Goal: Task Accomplishment & Management: Use online tool/utility

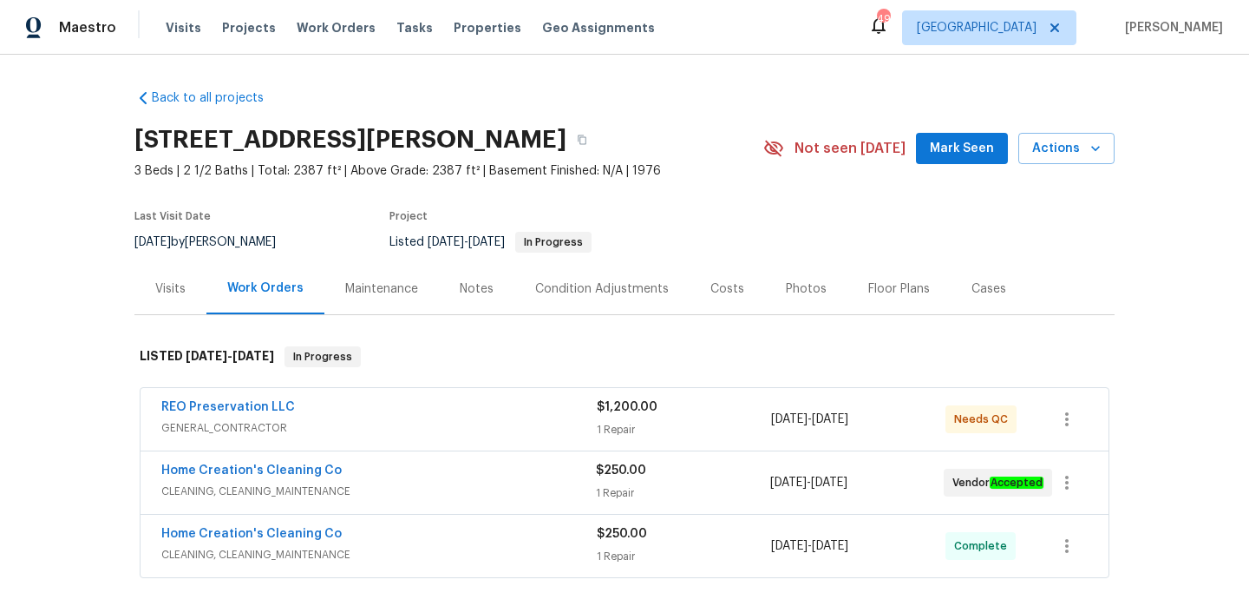
click at [444, 442] on div "REO Preservation LLC GENERAL_CONTRACTOR $1,200.00 1 Repair [DATE] - [DATE] Need…" at bounding box center [625, 419] width 968 height 62
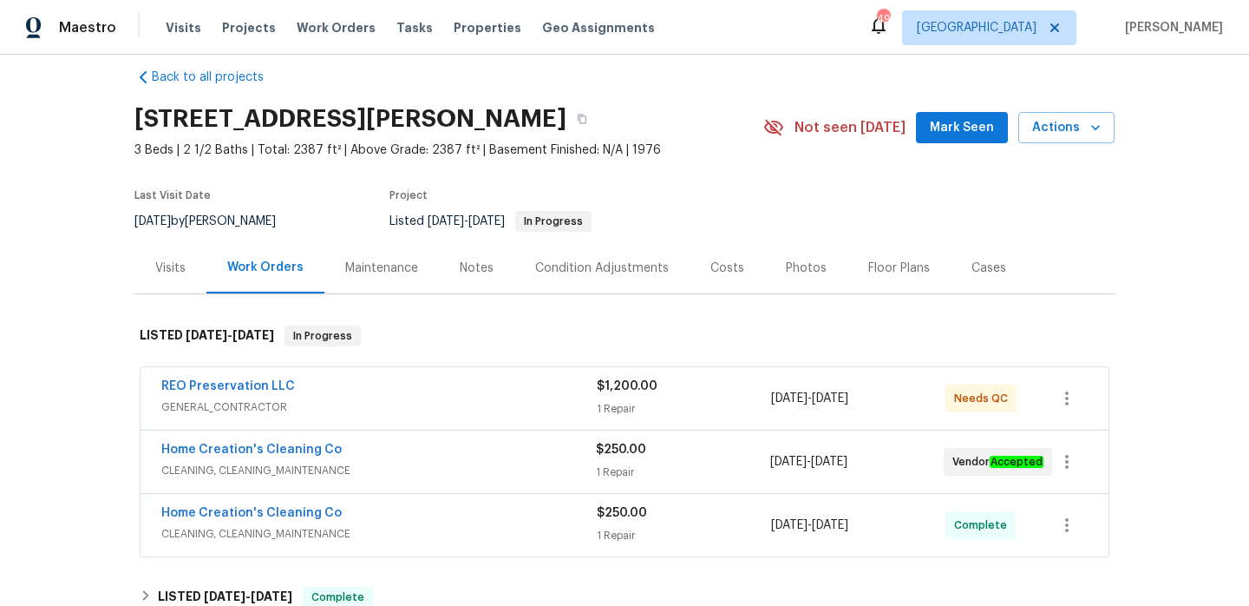
click at [443, 403] on span "GENERAL_CONTRACTOR" at bounding box center [378, 406] width 435 height 17
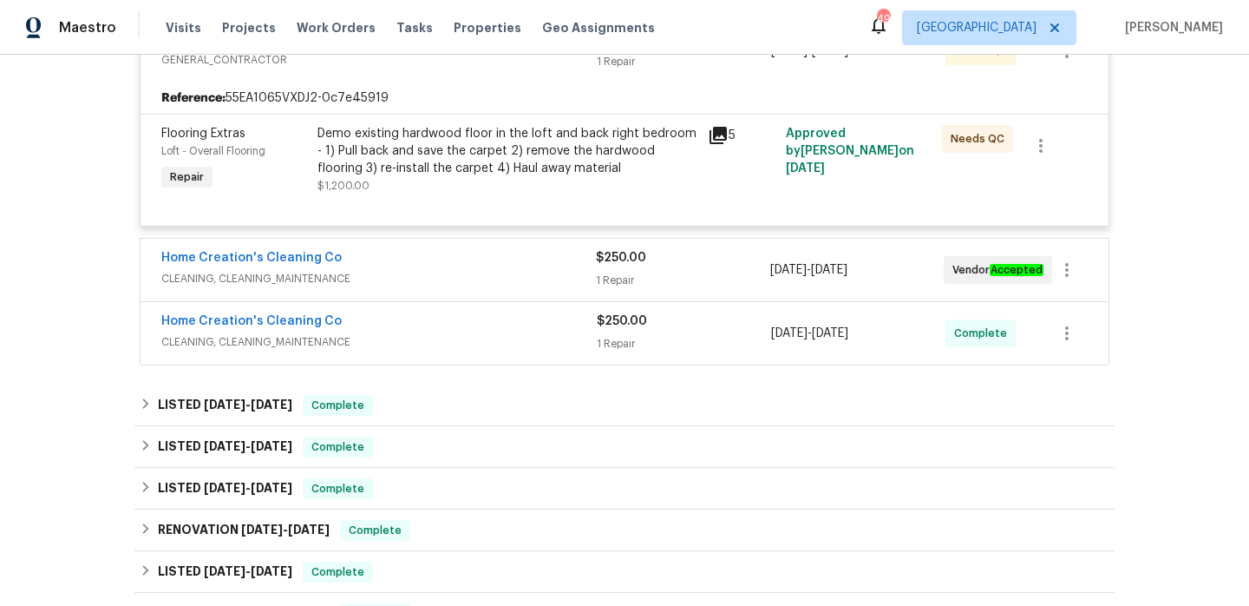
scroll to position [513, 0]
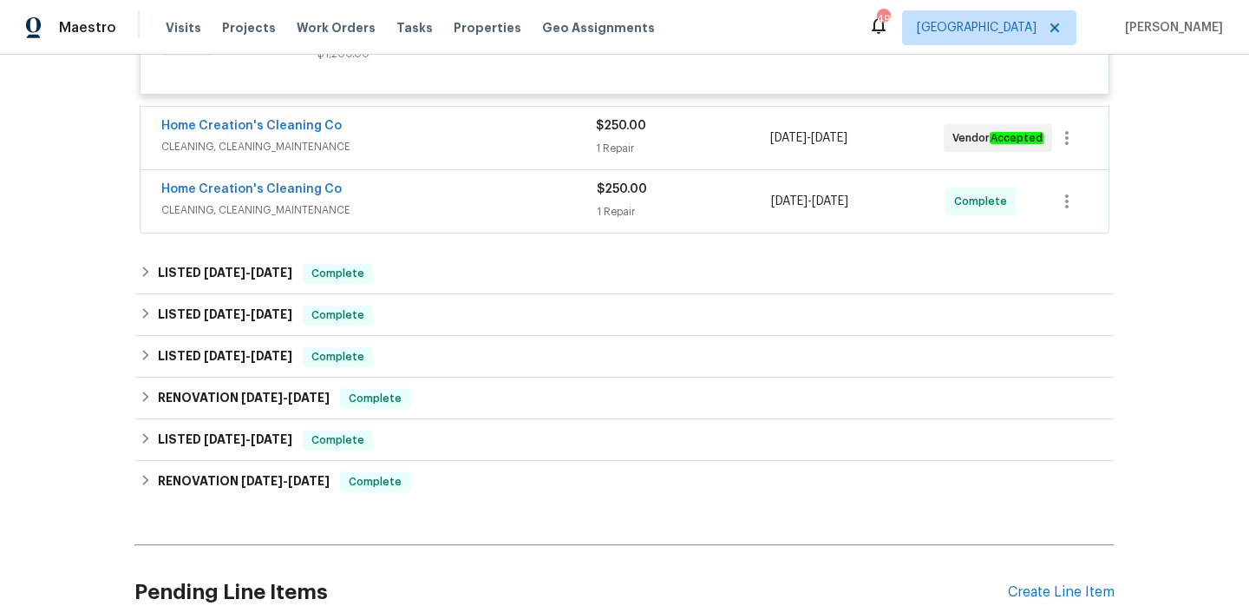
click at [445, 141] on span "CLEANING, CLEANING_MAINTENANCE" at bounding box center [378, 146] width 435 height 17
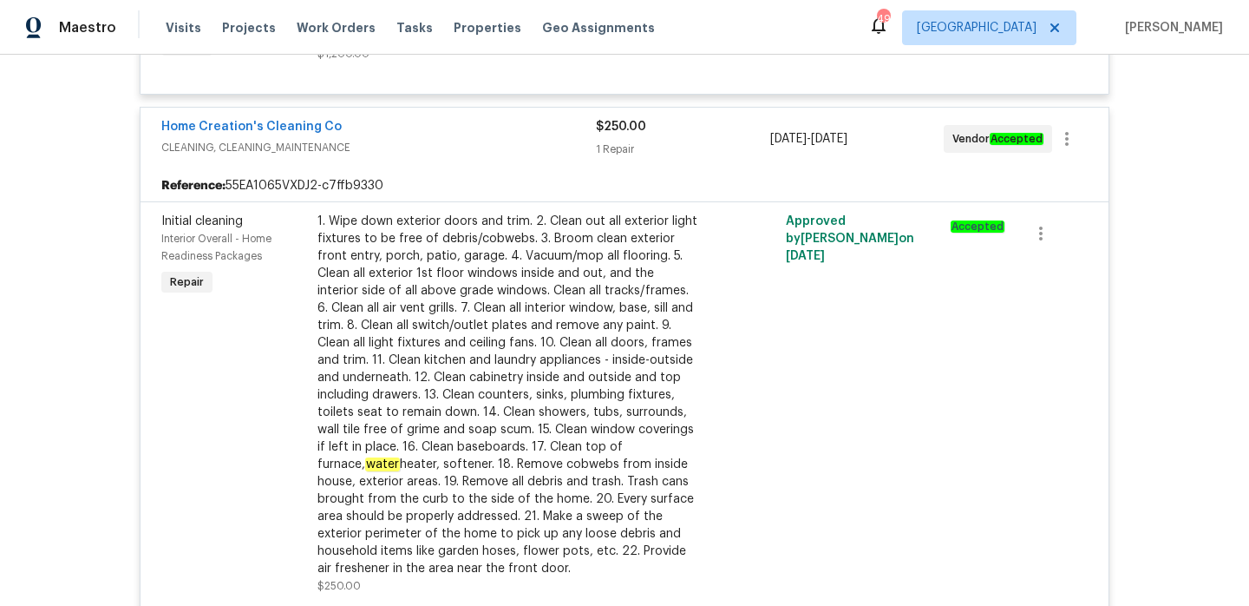
scroll to position [924, 0]
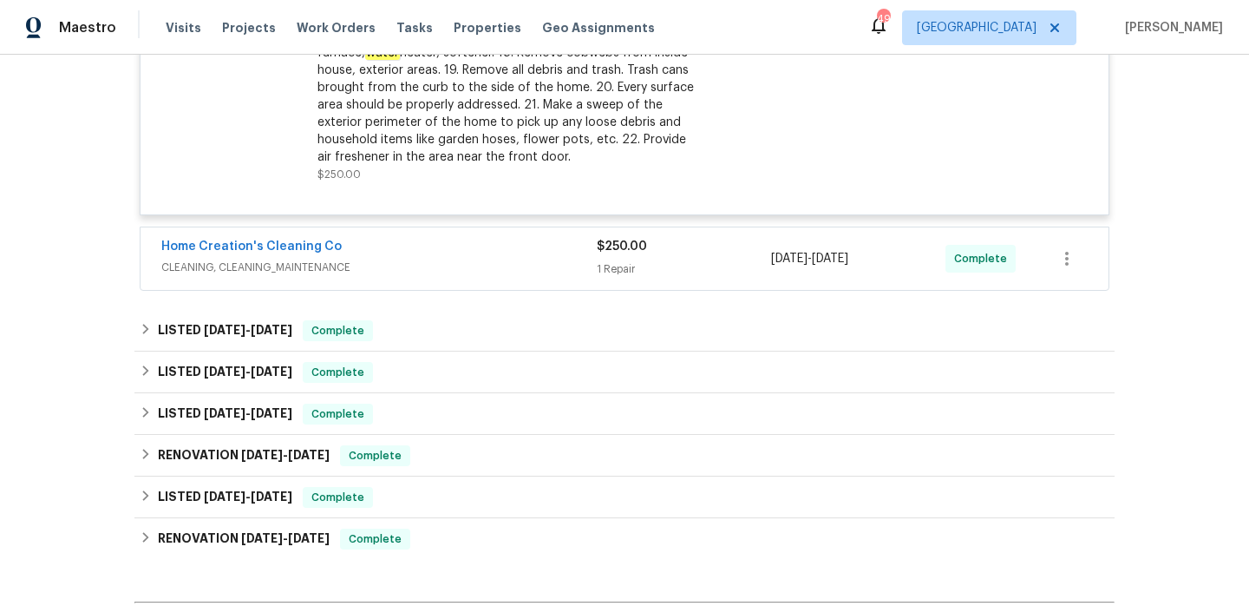
click at [496, 245] on div "Home Creation's Cleaning Co" at bounding box center [378, 248] width 435 height 21
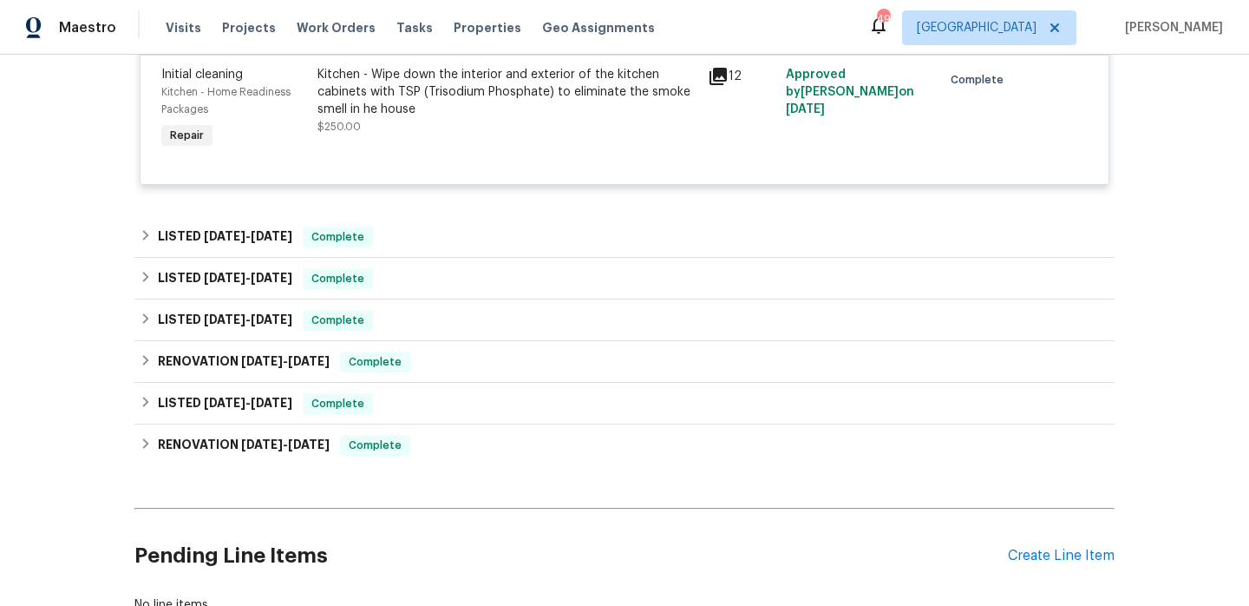
scroll to position [1198, 0]
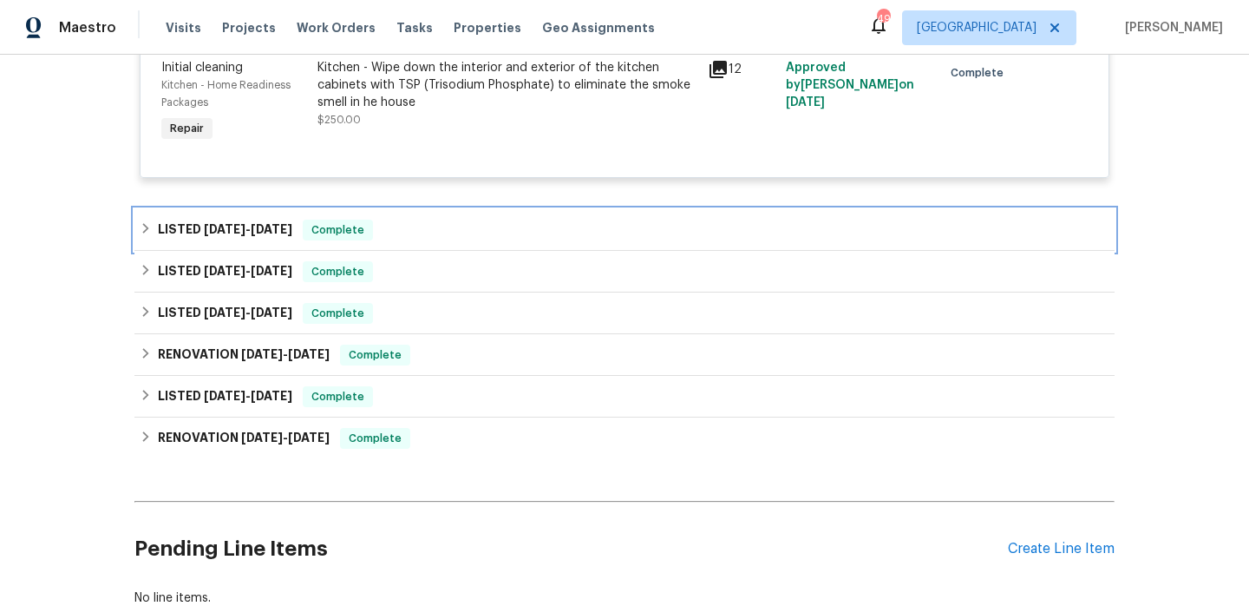
click at [484, 242] on div "LISTED [DATE] - [DATE] Complete" at bounding box center [624, 230] width 980 height 42
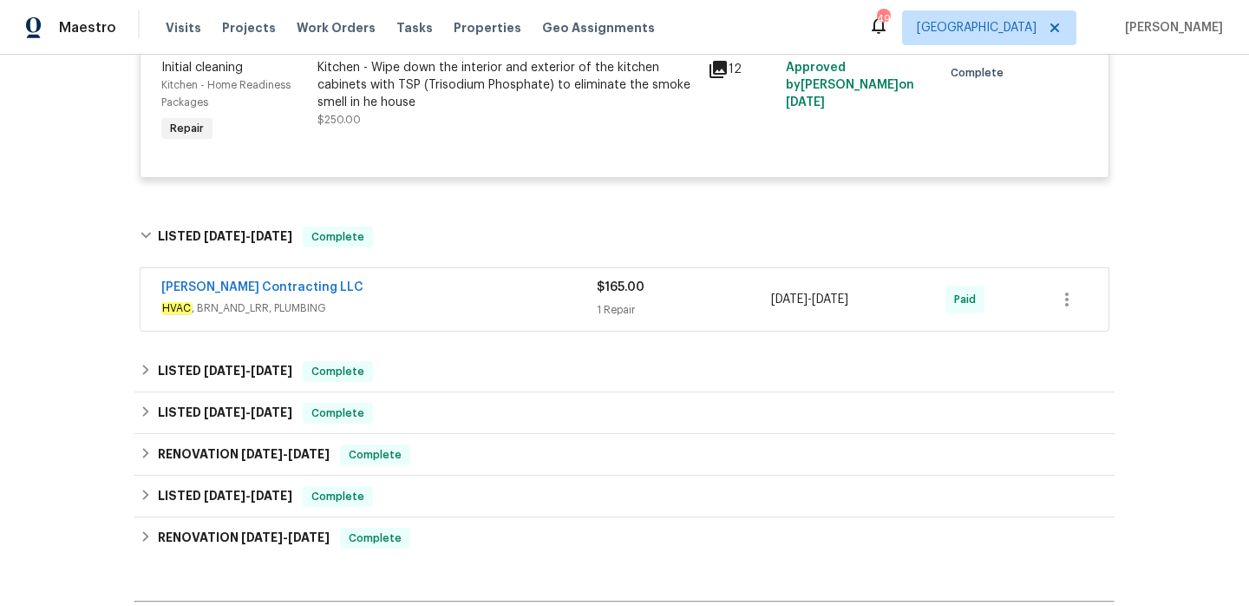
click at [485, 293] on div "[PERSON_NAME] Contracting LLC" at bounding box center [378, 288] width 435 height 21
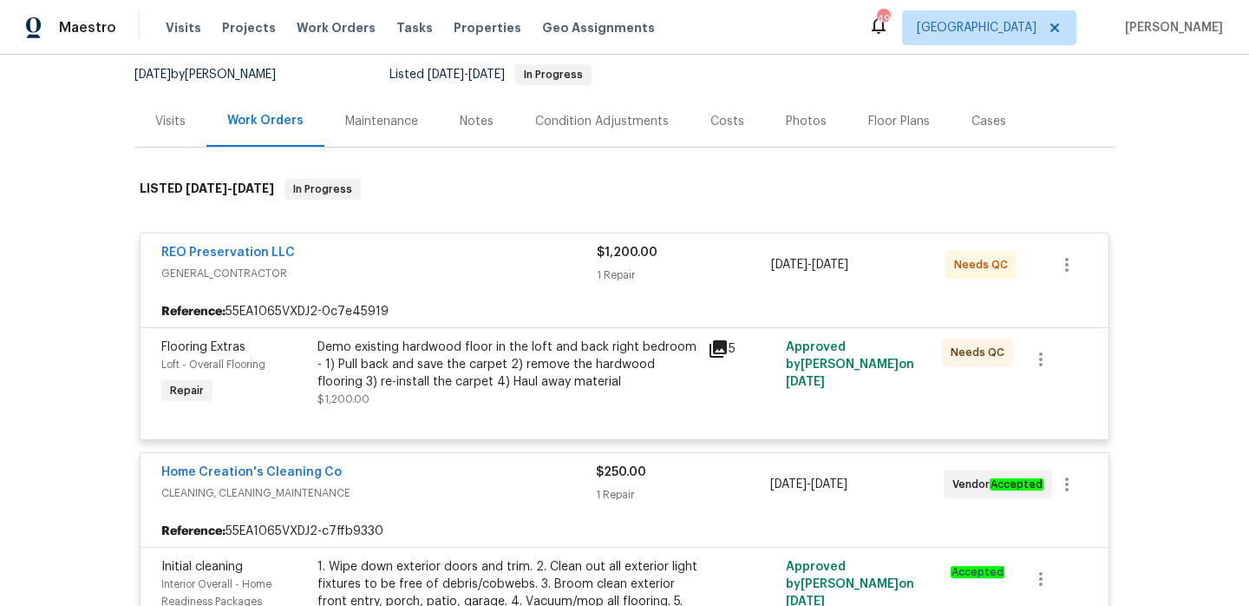
scroll to position [0, 0]
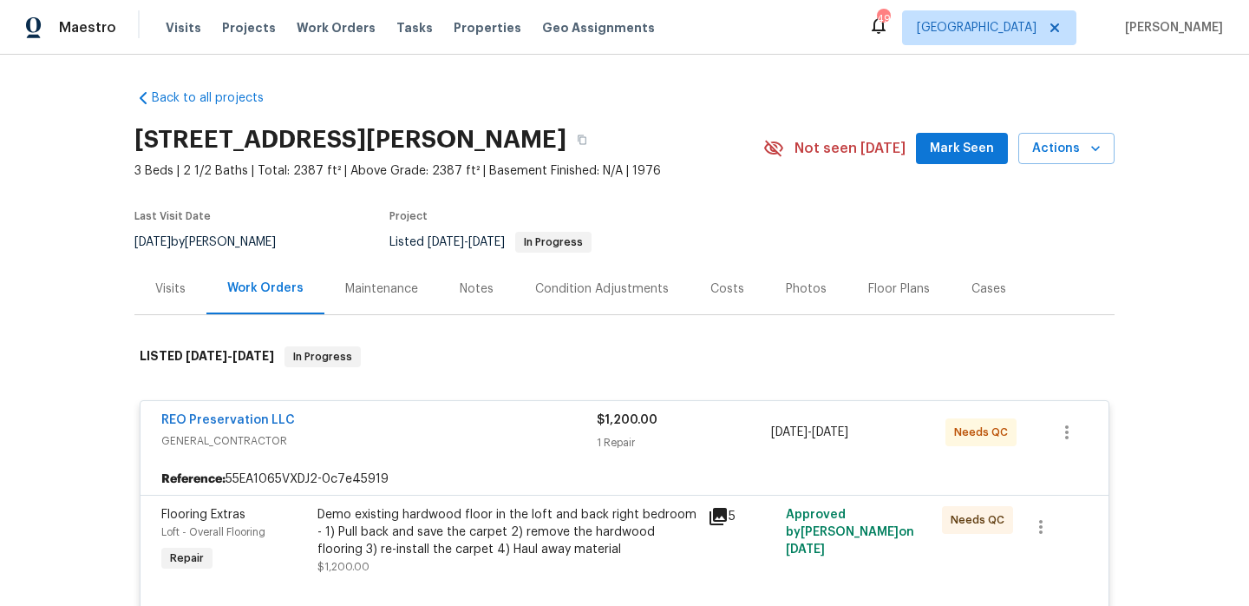
click at [171, 290] on div "Visits" at bounding box center [170, 288] width 30 height 17
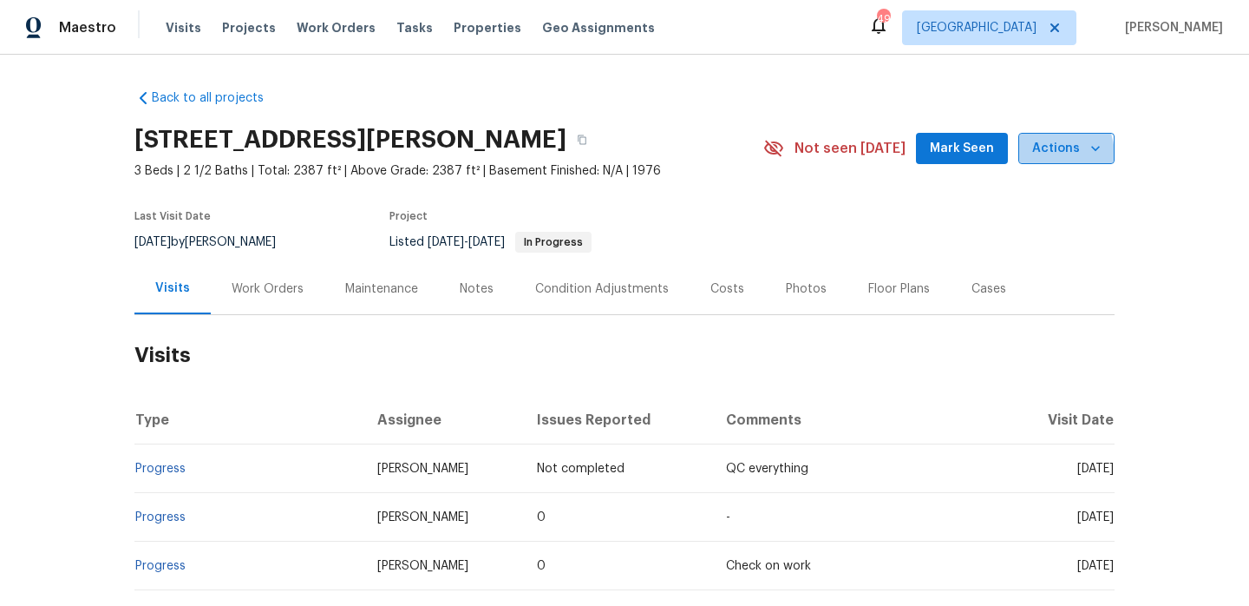
click at [1042, 156] on span "Actions" at bounding box center [1066, 149] width 69 height 22
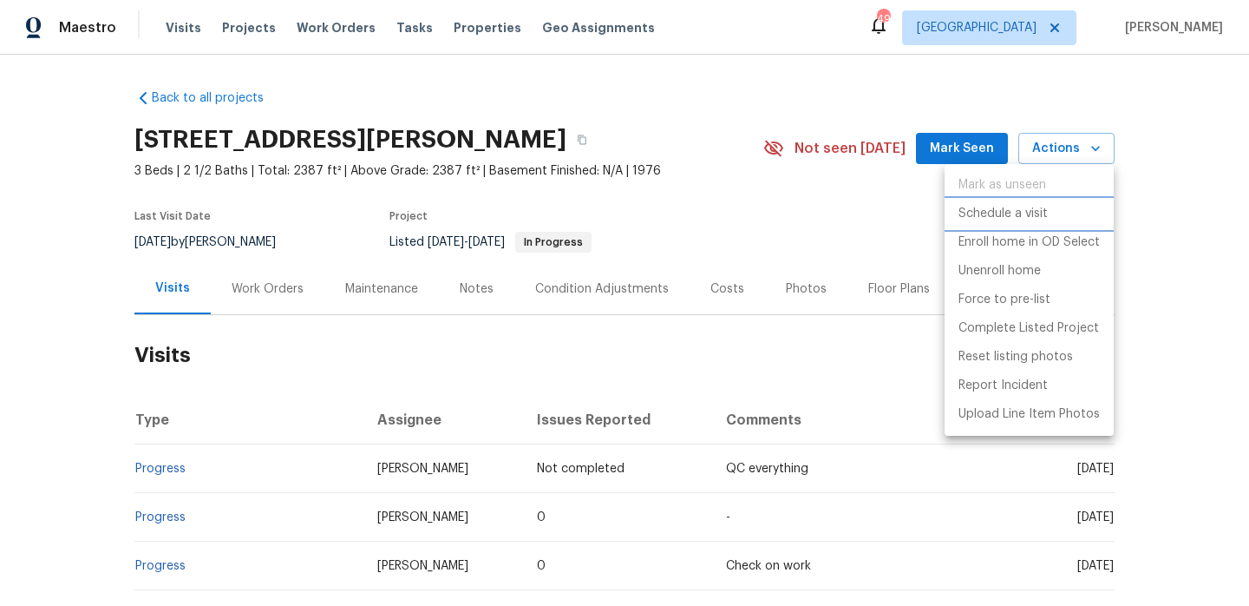
click at [1017, 216] on p "Schedule a visit" at bounding box center [1003, 214] width 89 height 18
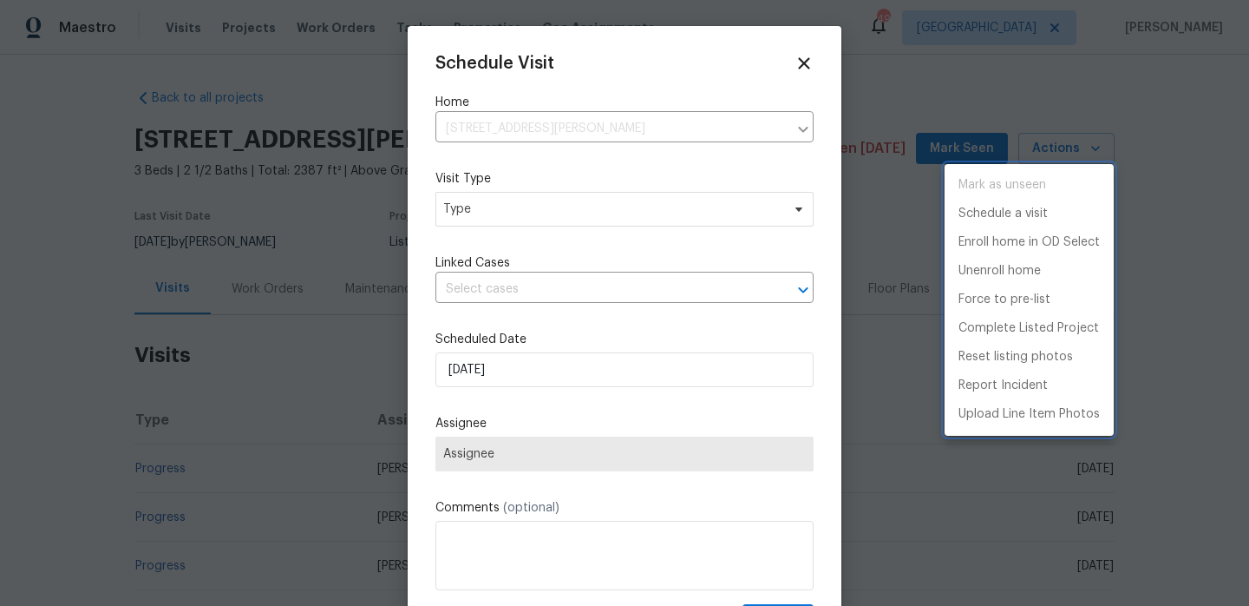
click at [492, 223] on div at bounding box center [624, 303] width 1249 height 606
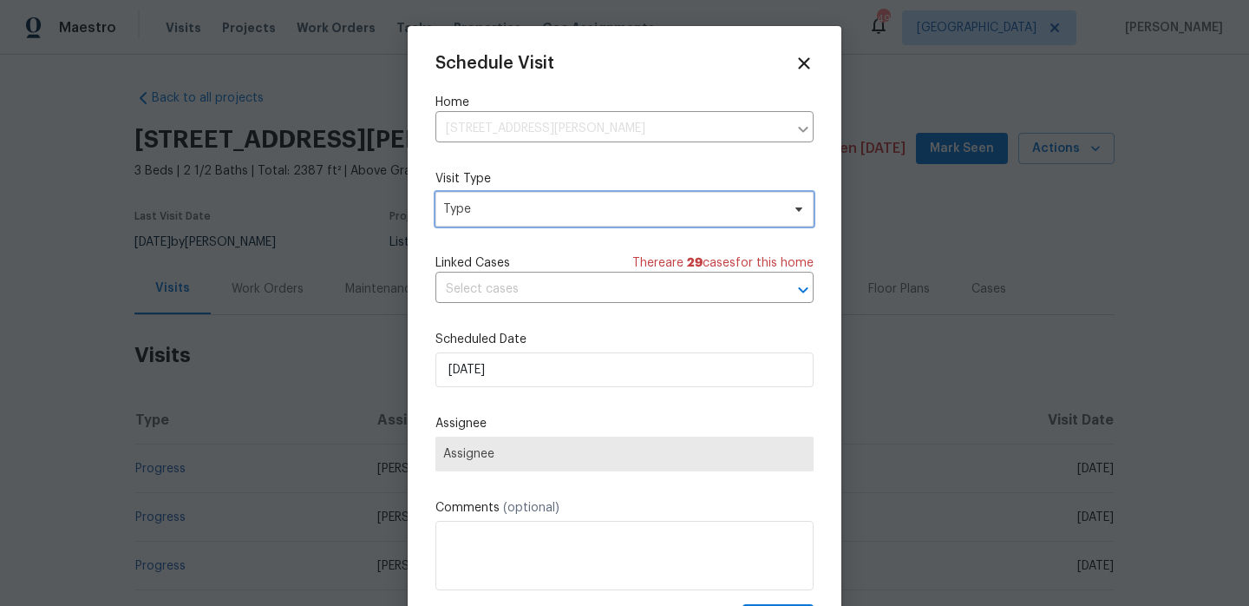
click at [491, 218] on span "Type" at bounding box center [611, 208] width 337 height 17
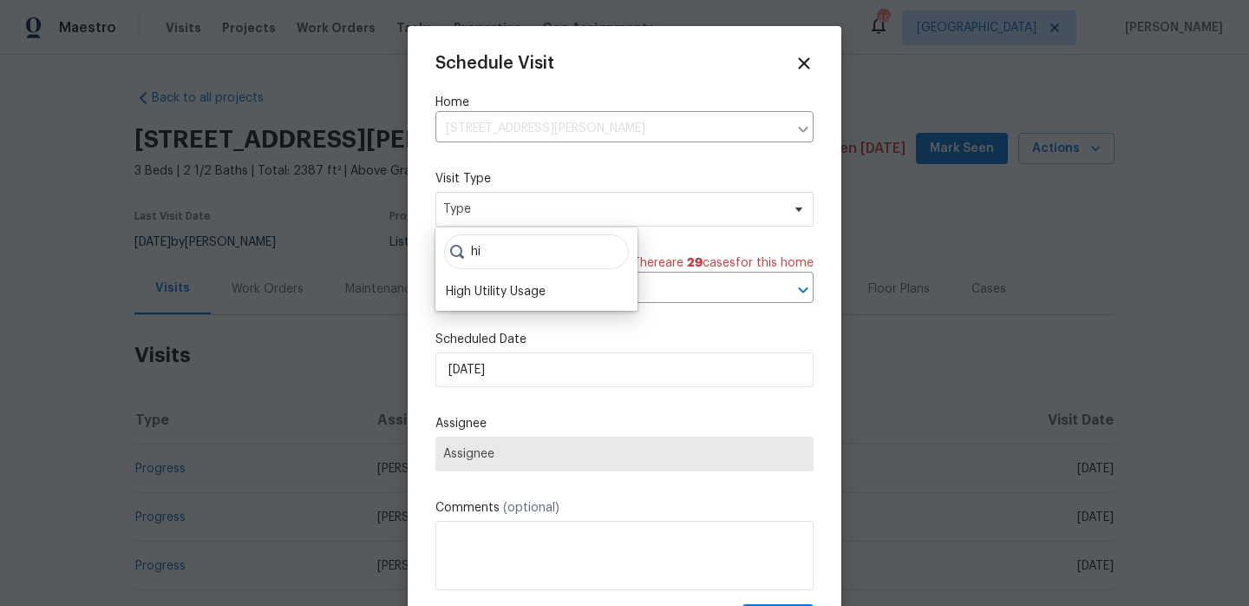
type input "hi"
click at [470, 274] on div "hi High Utility Usage" at bounding box center [536, 268] width 202 height 83
click at [479, 285] on div "High Utility Usage" at bounding box center [496, 291] width 100 height 17
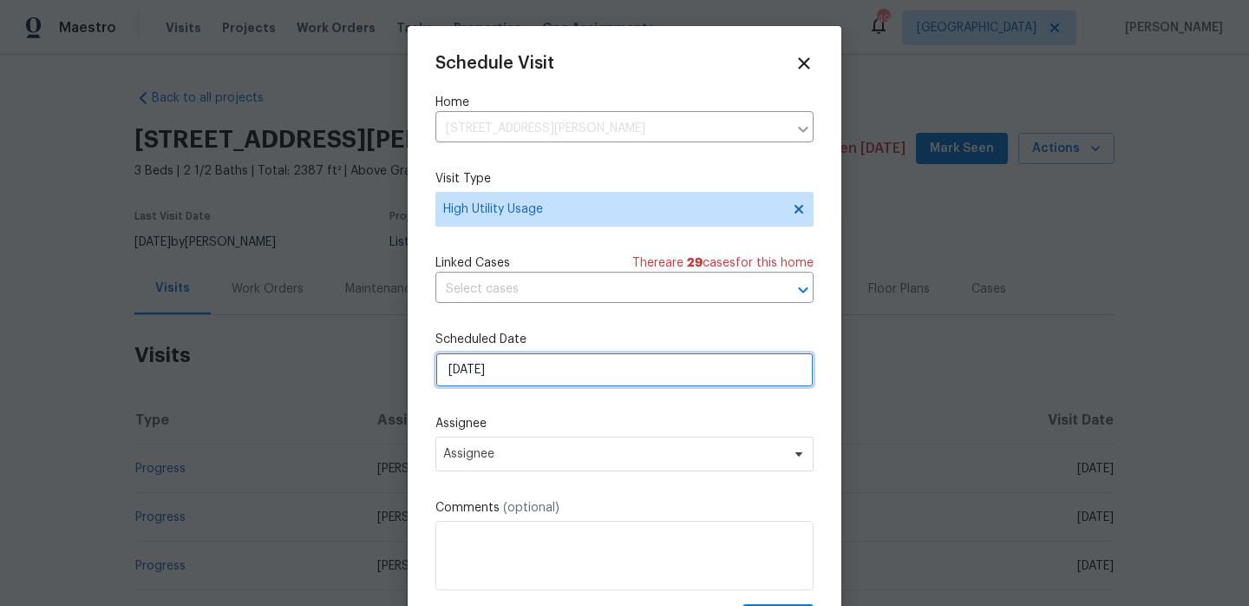
click at [494, 369] on input "[DATE]" at bounding box center [624, 369] width 378 height 35
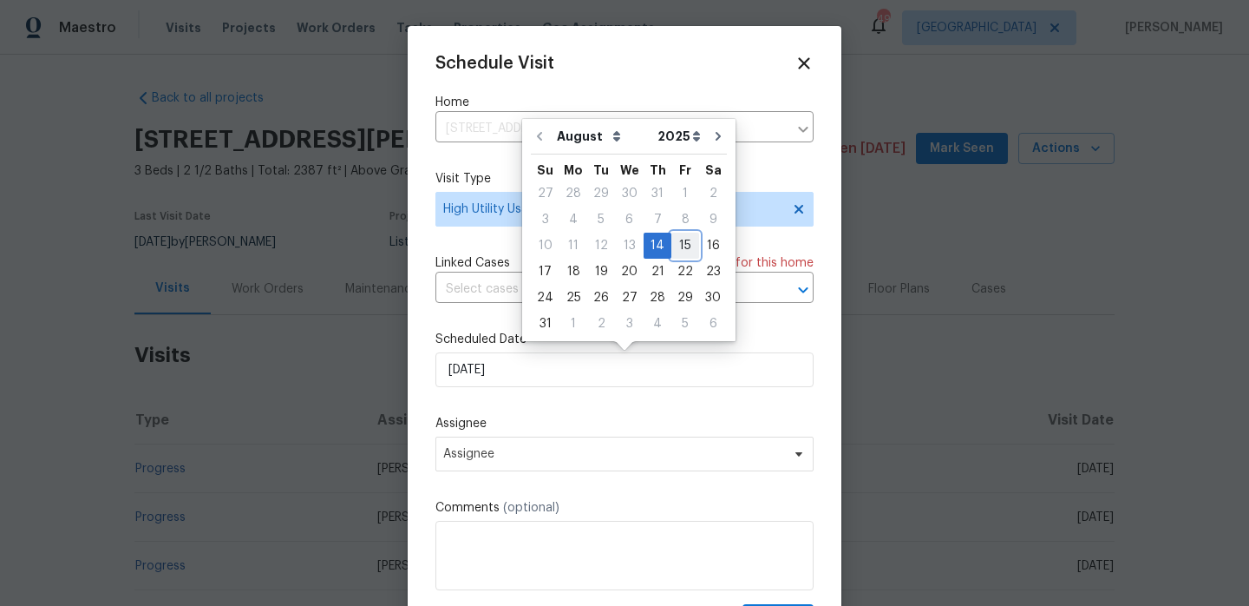
click at [673, 252] on div "15" at bounding box center [685, 245] width 28 height 24
type input "[DATE]"
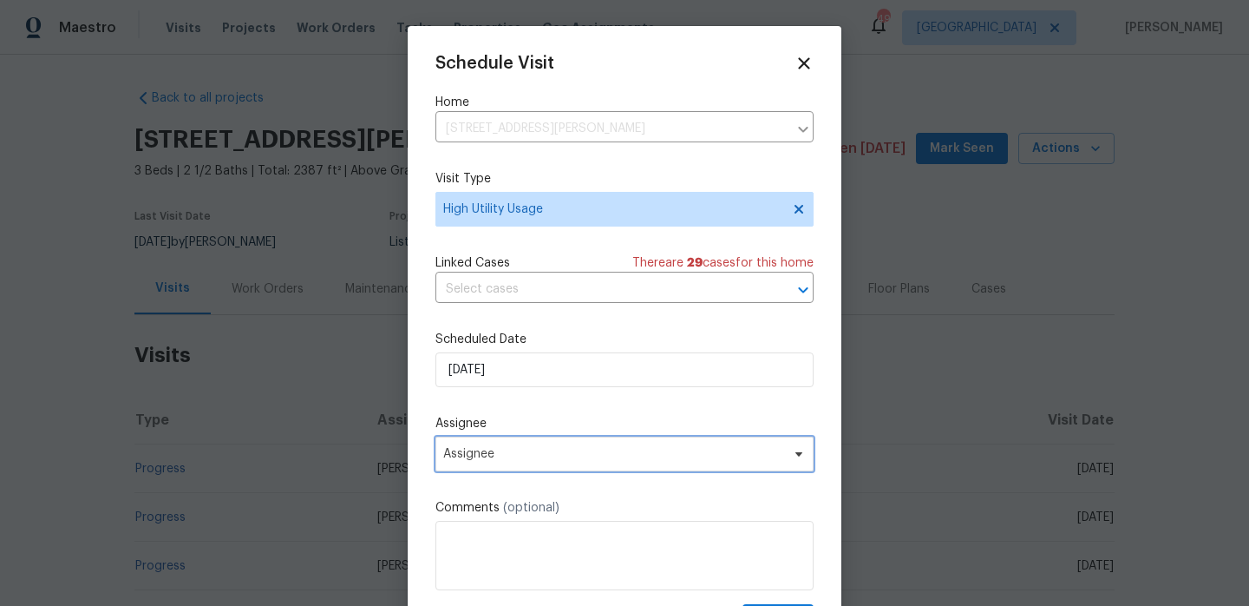
click at [501, 468] on span "Assignee" at bounding box center [624, 453] width 378 height 35
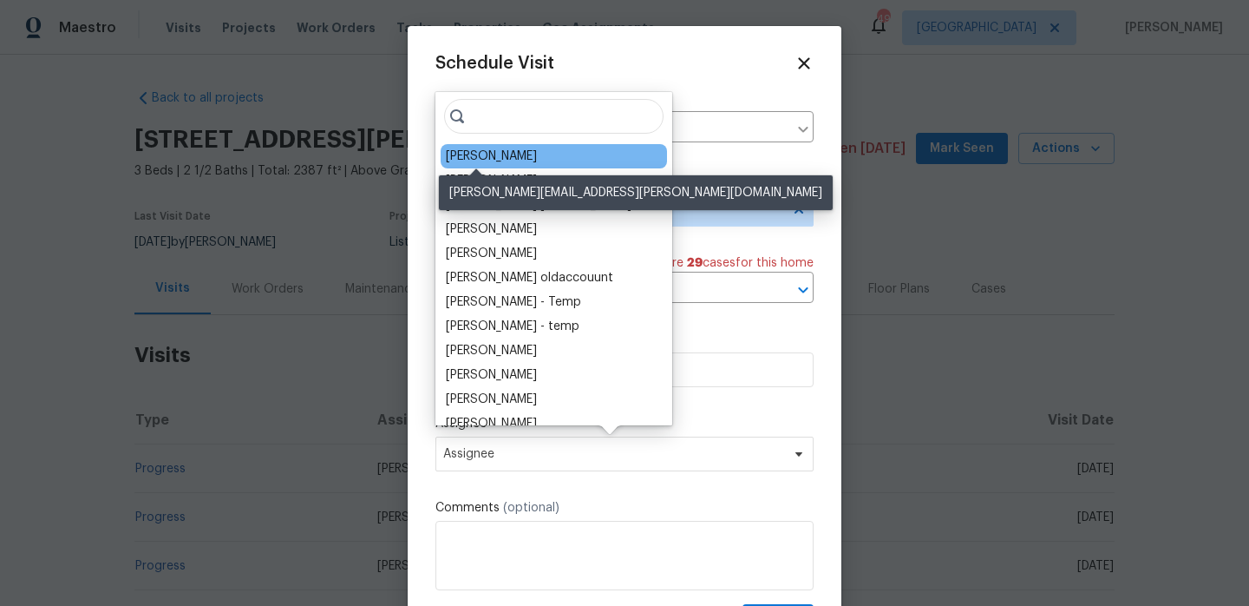
click at [491, 147] on div "[PERSON_NAME]" at bounding box center [491, 155] width 91 height 17
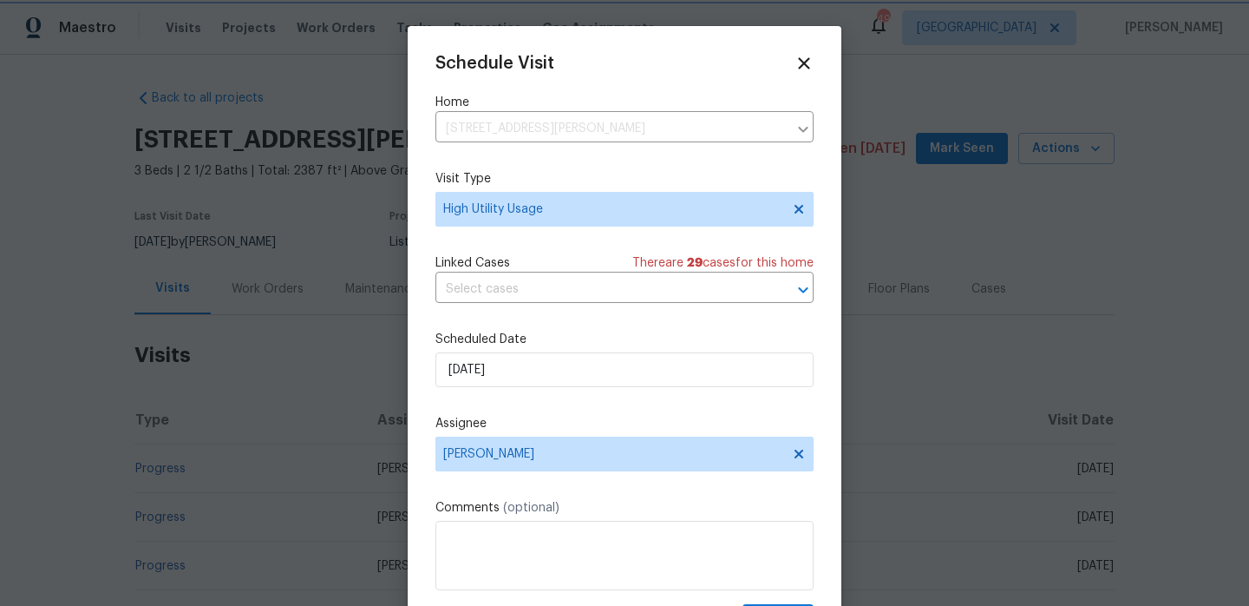
scroll to position [31, 0]
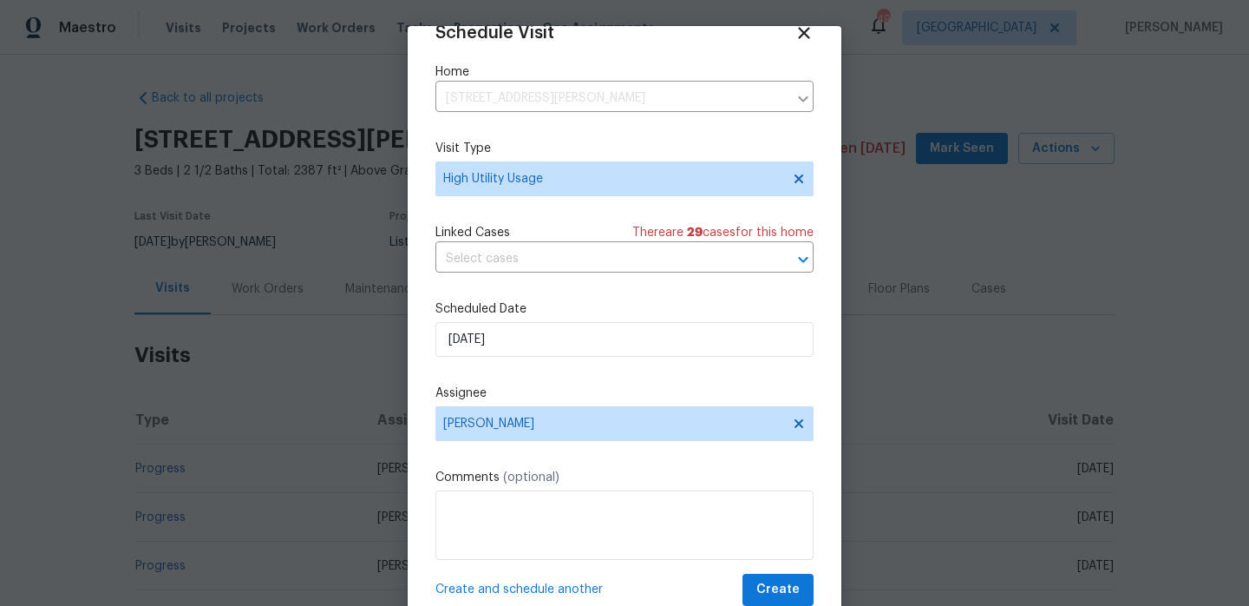
click at [490, 582] on span "Create and schedule another" at bounding box center [518, 588] width 167 height 17
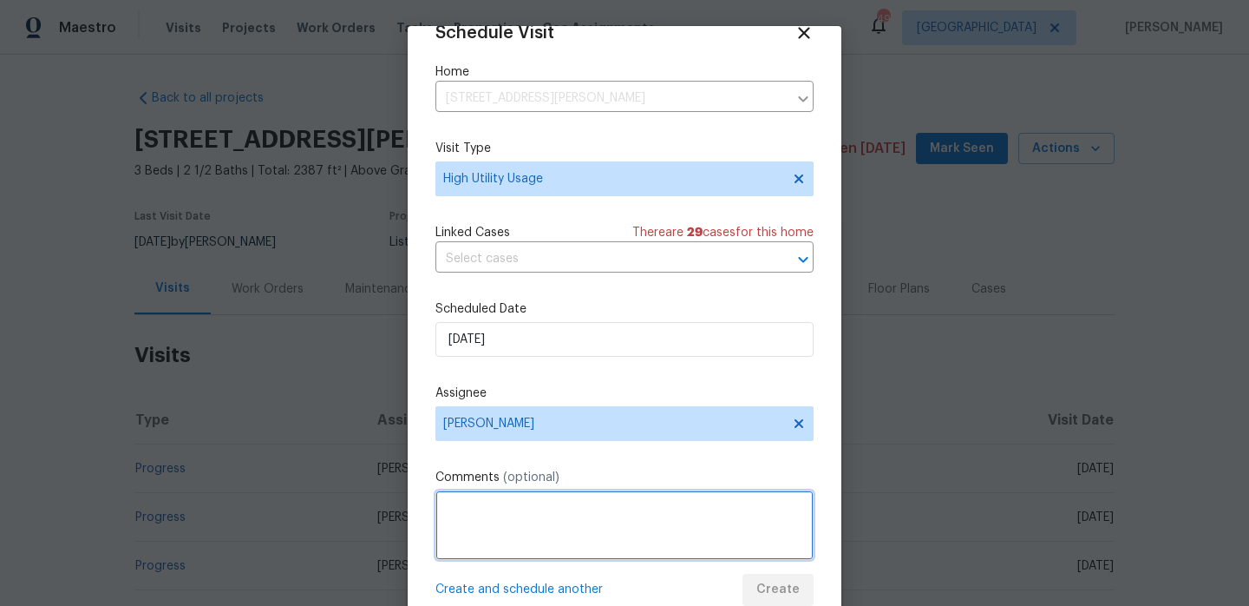
click at [502, 530] on textarea at bounding box center [624, 524] width 378 height 69
paste textarea "Hi team, we received a high usage of Water bill from a utility company for this…"
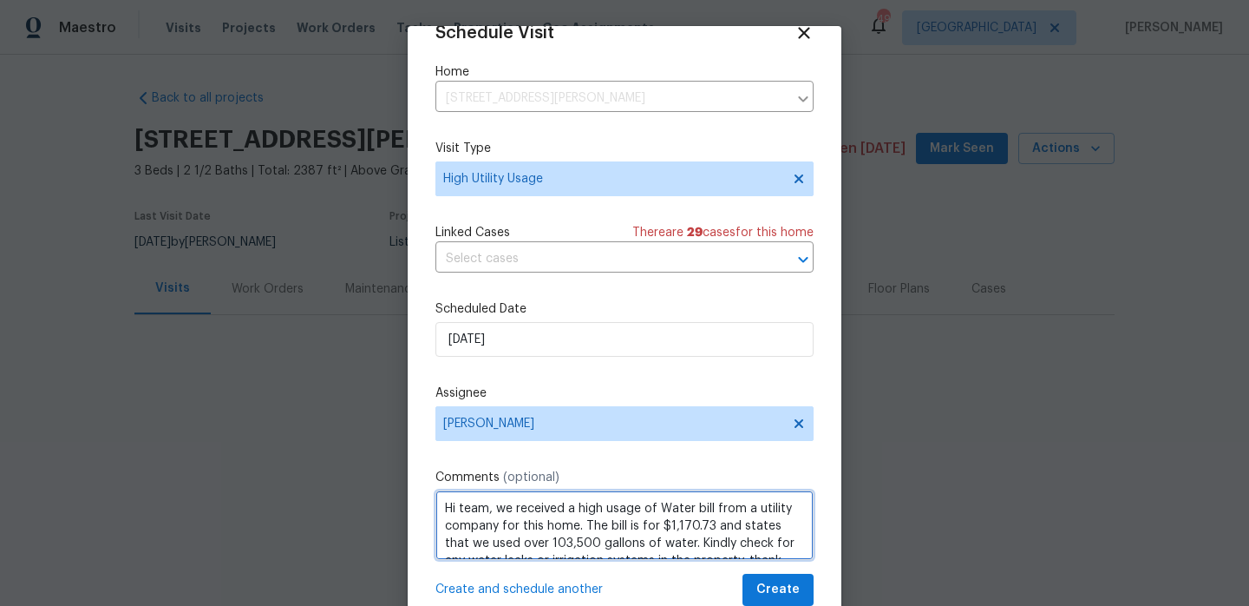
scroll to position [8, 0]
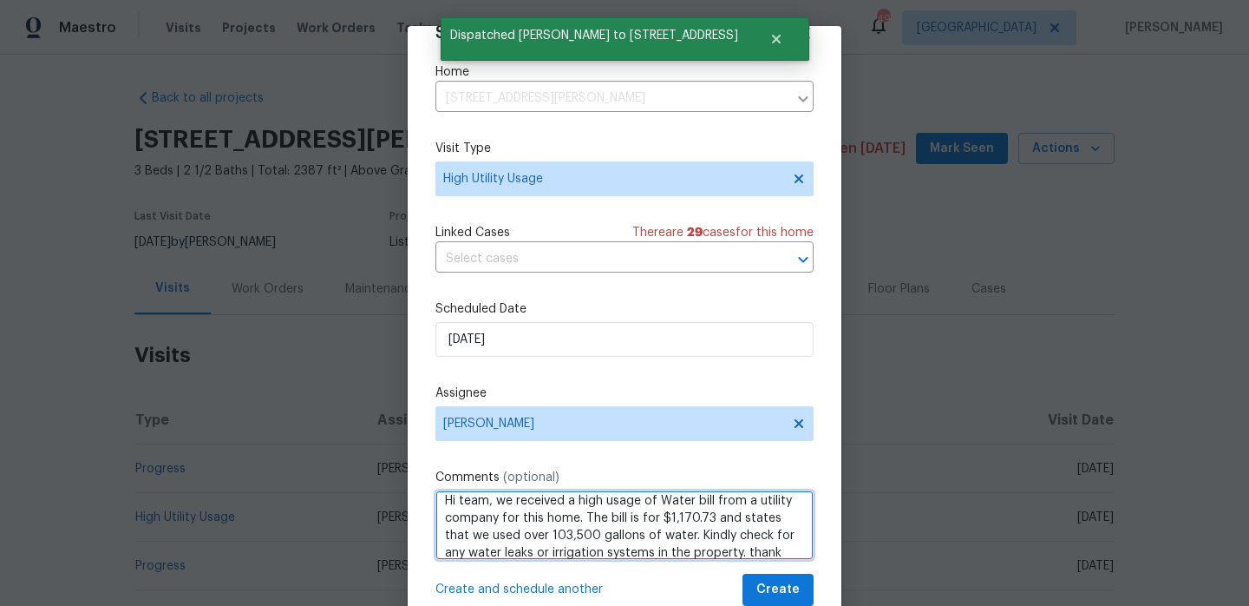
type textarea "Hi team, we received a high usage of Water bill from a utility company for this…"
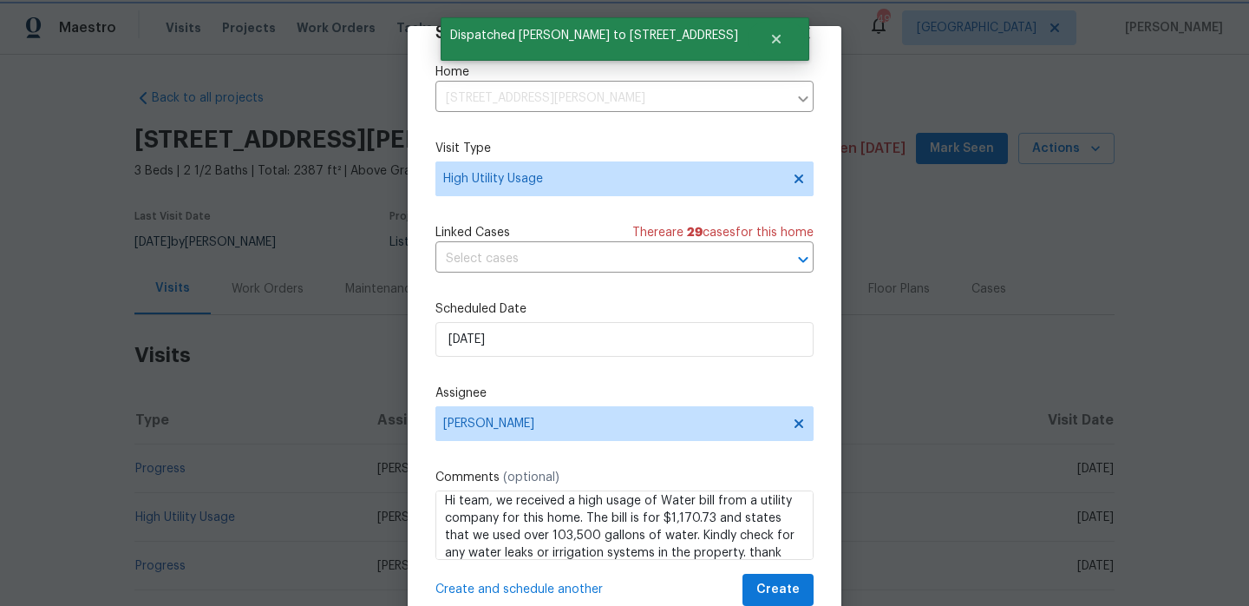
click at [215, 449] on div at bounding box center [624, 303] width 1249 height 606
click at [810, 32] on icon at bounding box center [804, 33] width 20 height 20
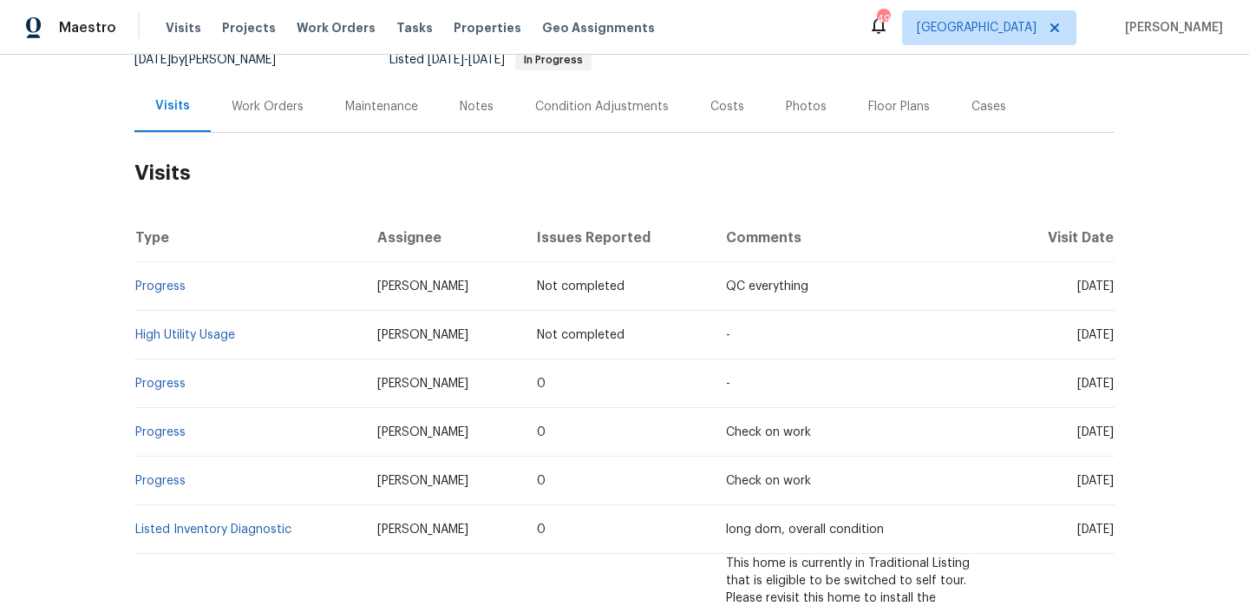
scroll to position [218, 0]
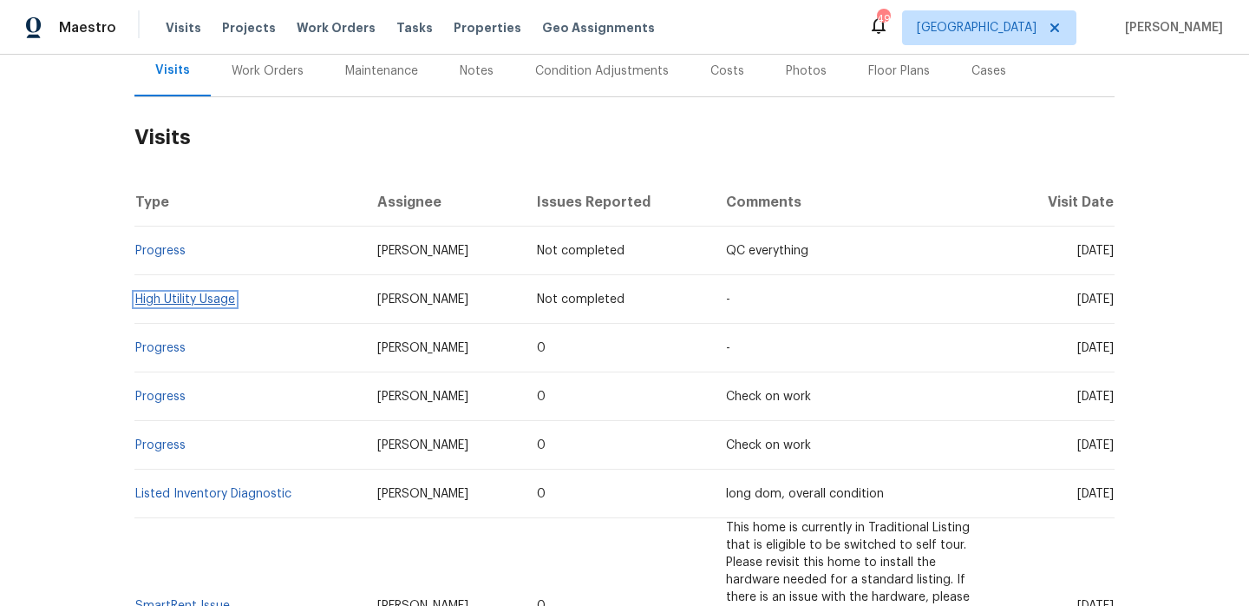
click at [208, 298] on link "High Utility Usage" at bounding box center [185, 299] width 100 height 12
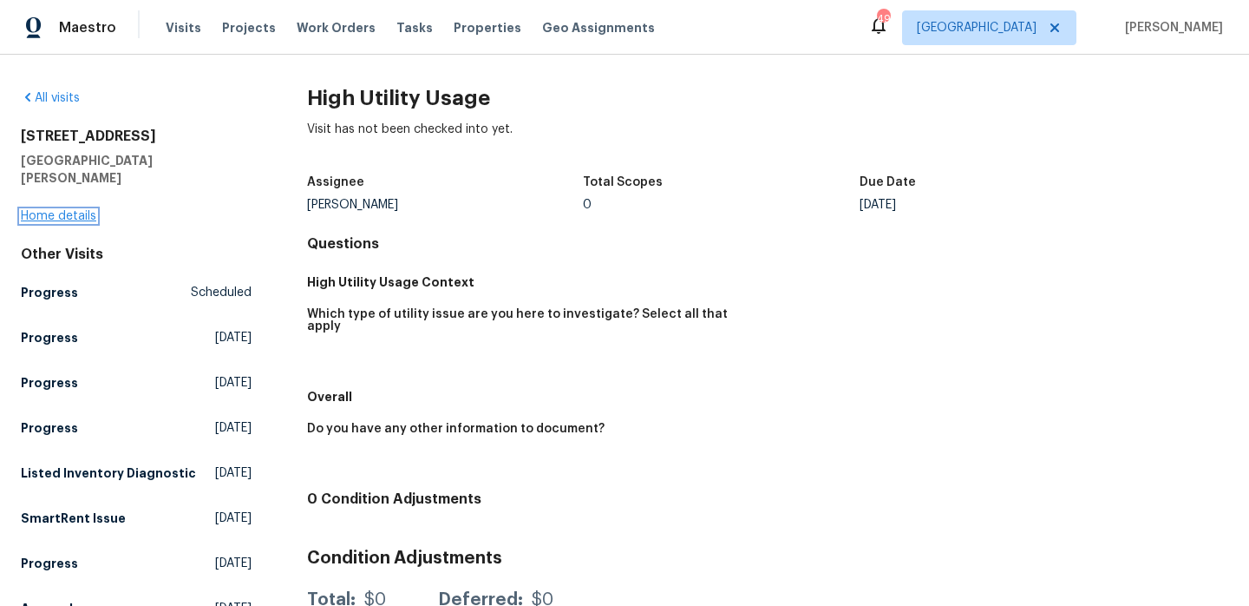
click at [71, 210] on link "Home details" at bounding box center [58, 216] width 75 height 12
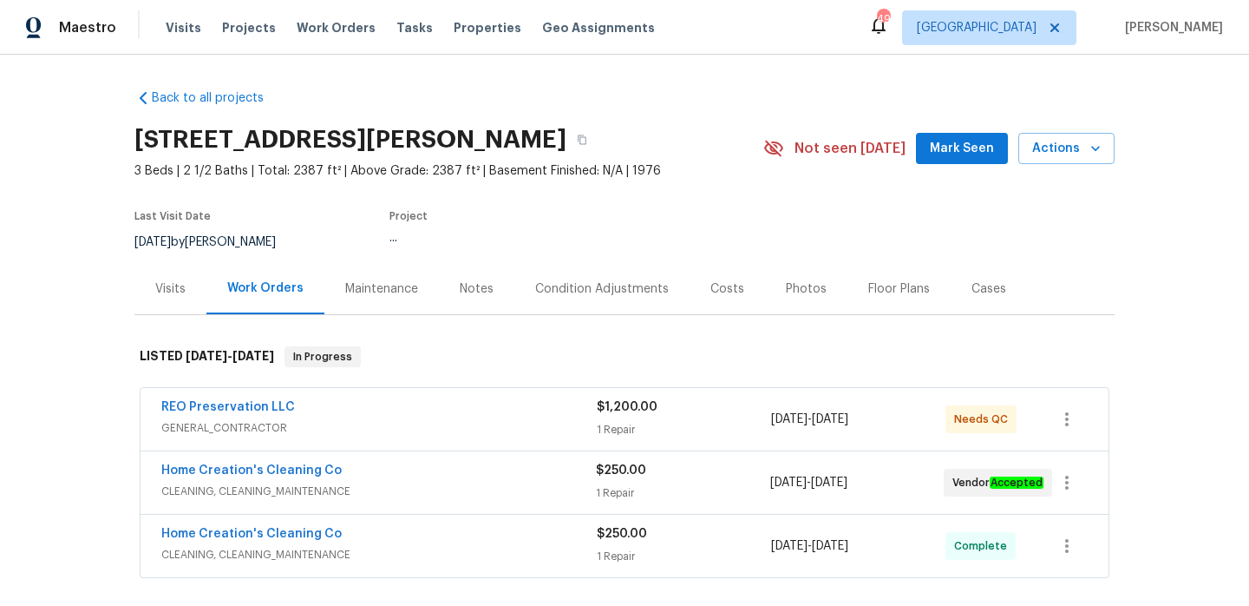
click at [210, 85] on div "Back to all projects [STREET_ADDRESS][PERSON_NAME] 3 Beds | 2 1/2 Baths | Total…" at bounding box center [624, 541] width 980 height 933
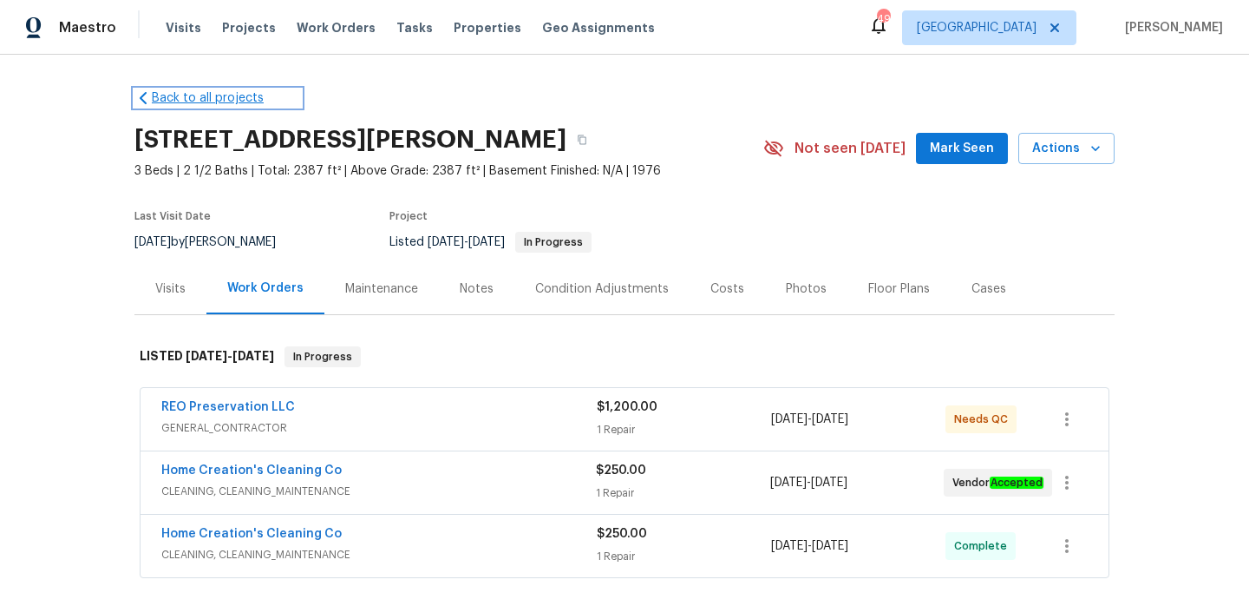
click at [215, 101] on link "Back to all projects" at bounding box center [217, 97] width 167 height 17
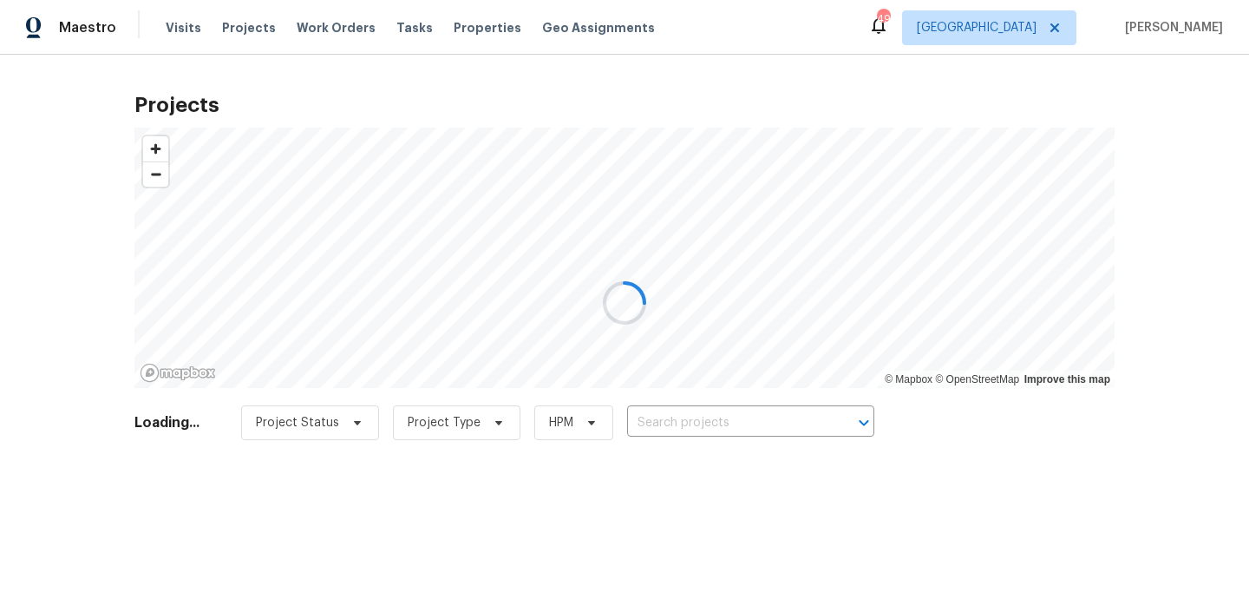
click at [684, 421] on div at bounding box center [624, 303] width 1249 height 606
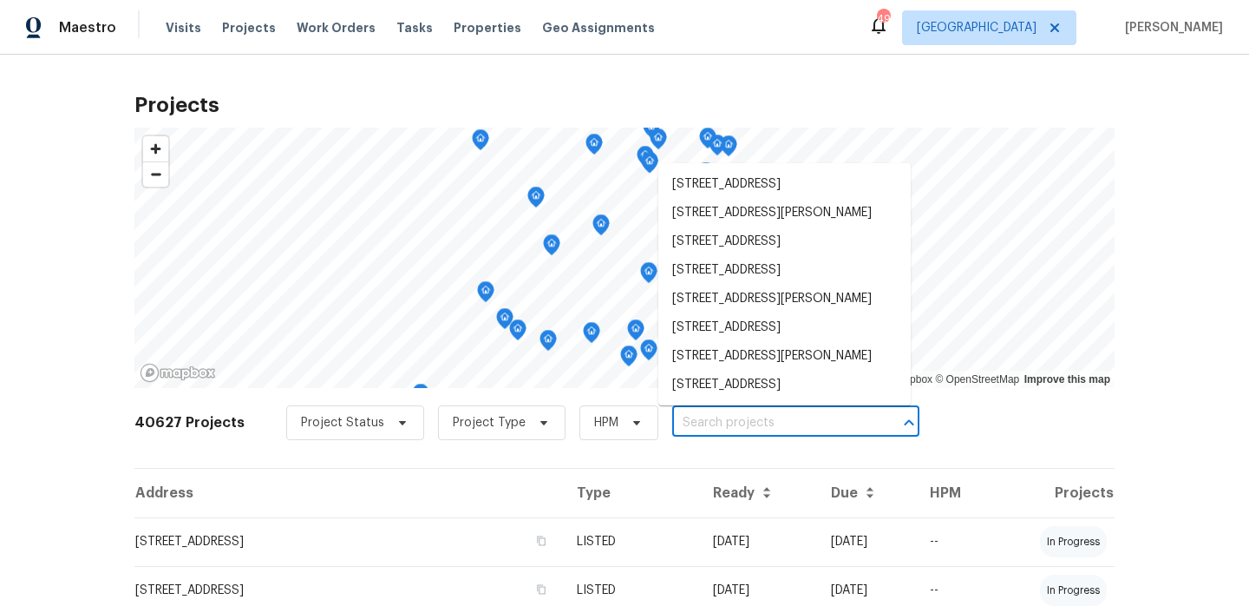
click at [684, 423] on input "text" at bounding box center [771, 422] width 199 height 27
paste input "[STREET_ADDRESS][PERSON_NAME]"
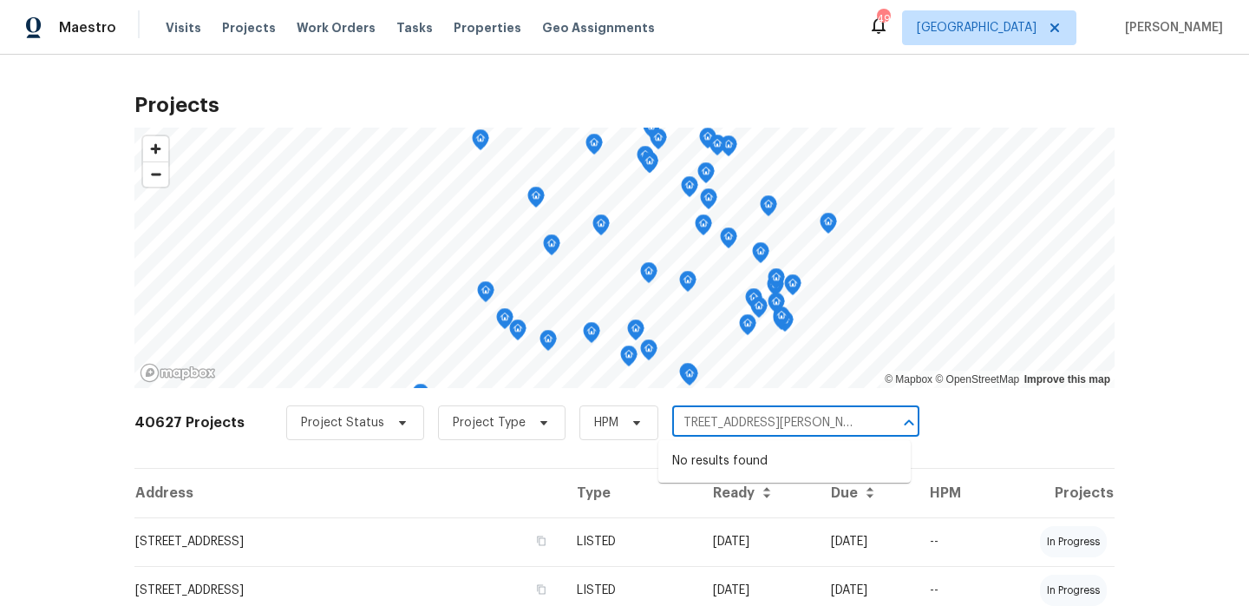
type input "[STREET_ADDRESS][PERSON_NAME]"
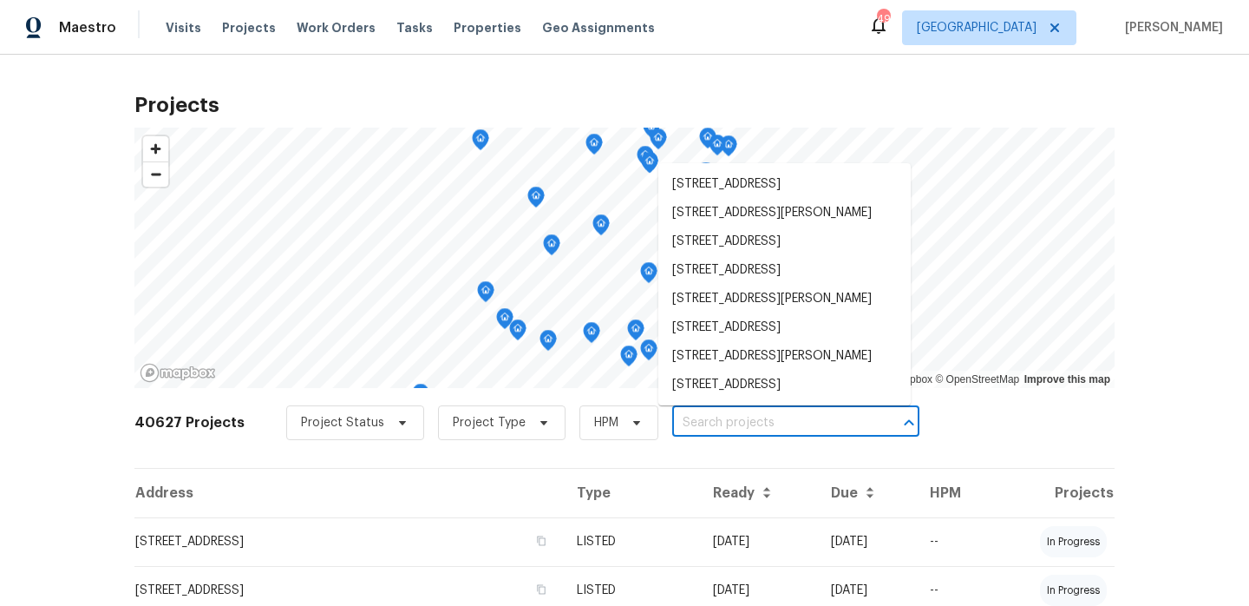
scroll to position [0, 0]
click at [1037, 34] on span "[GEOGRAPHIC_DATA]" at bounding box center [977, 27] width 120 height 17
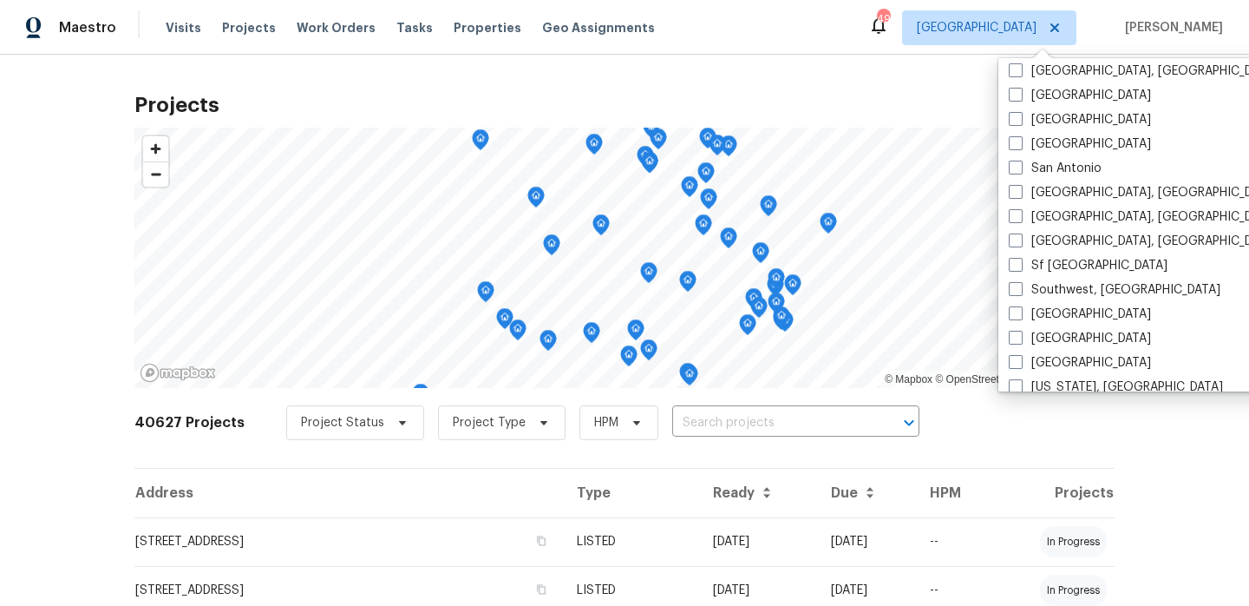
scroll to position [1162, 0]
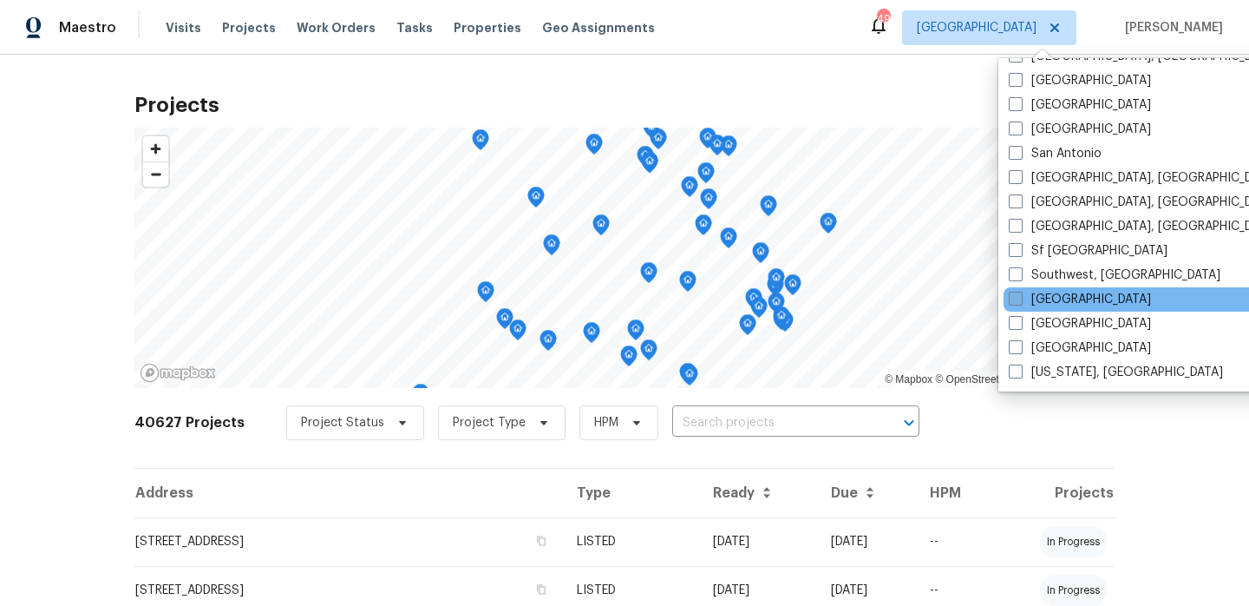
click at [1031, 306] on label "[GEOGRAPHIC_DATA]" at bounding box center [1080, 299] width 142 height 17
click at [1020, 302] on input "[GEOGRAPHIC_DATA]" at bounding box center [1014, 296] width 11 height 11
checkbox input "true"
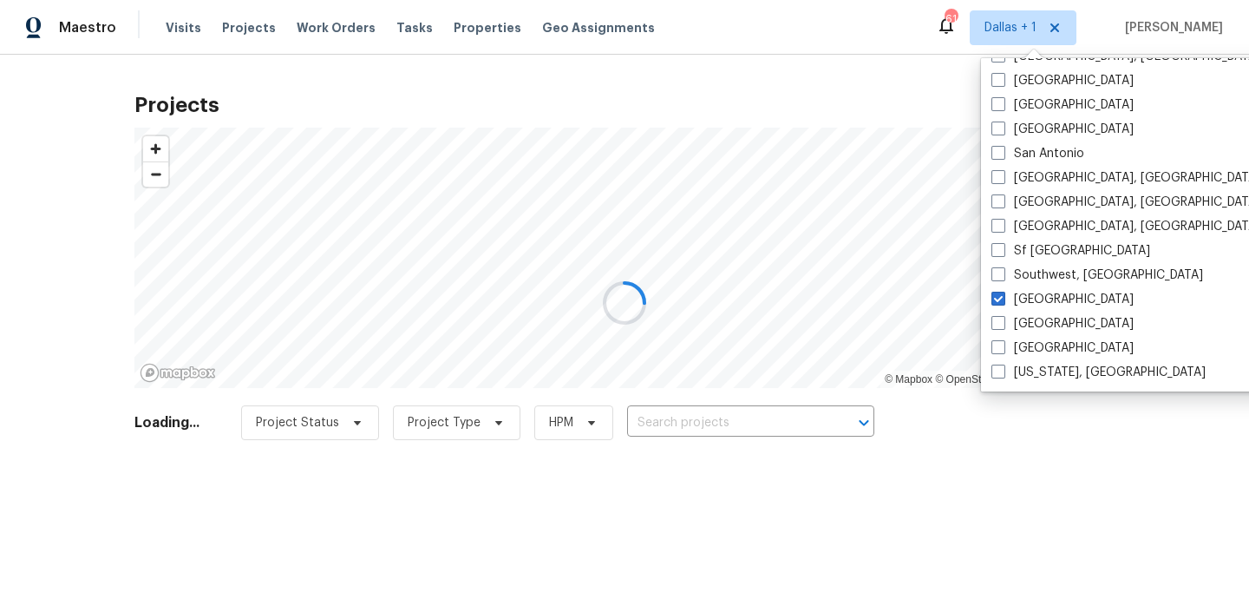
click at [684, 422] on div at bounding box center [624, 303] width 1249 height 606
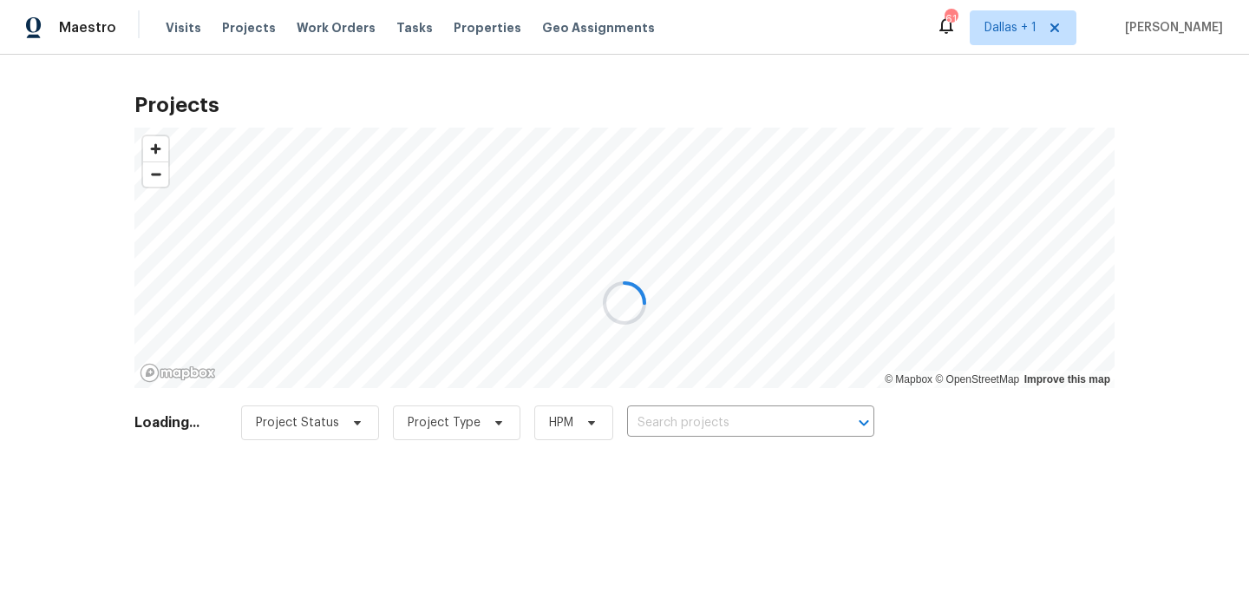
click at [684, 422] on div at bounding box center [624, 303] width 1249 height 606
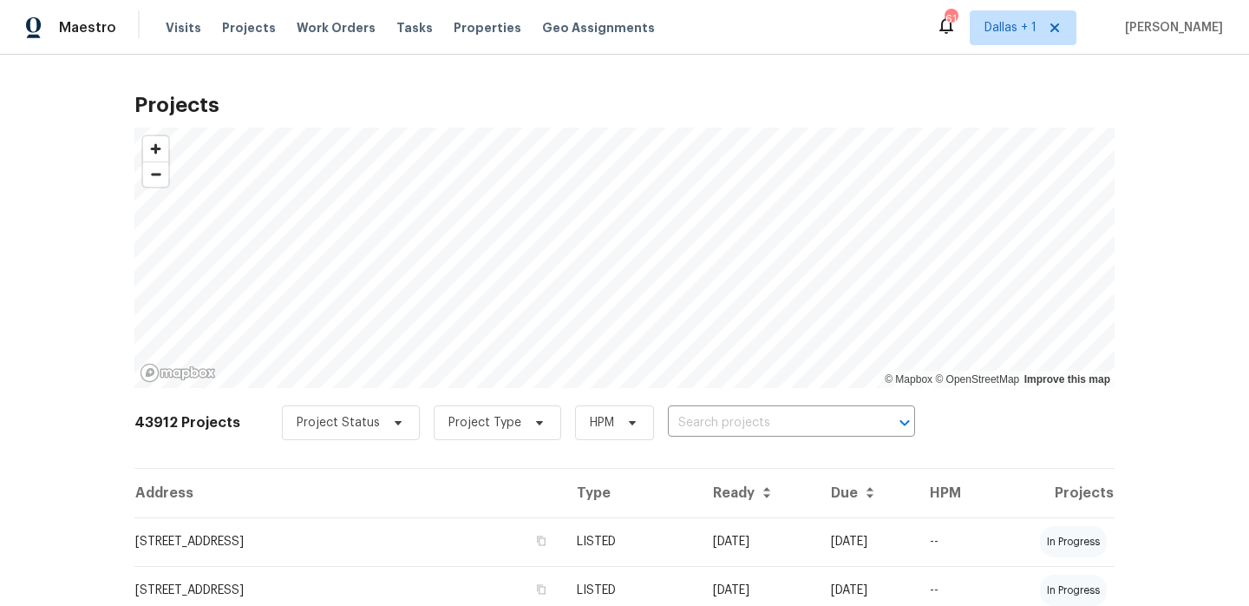
click at [684, 422] on input "text" at bounding box center [767, 422] width 199 height 27
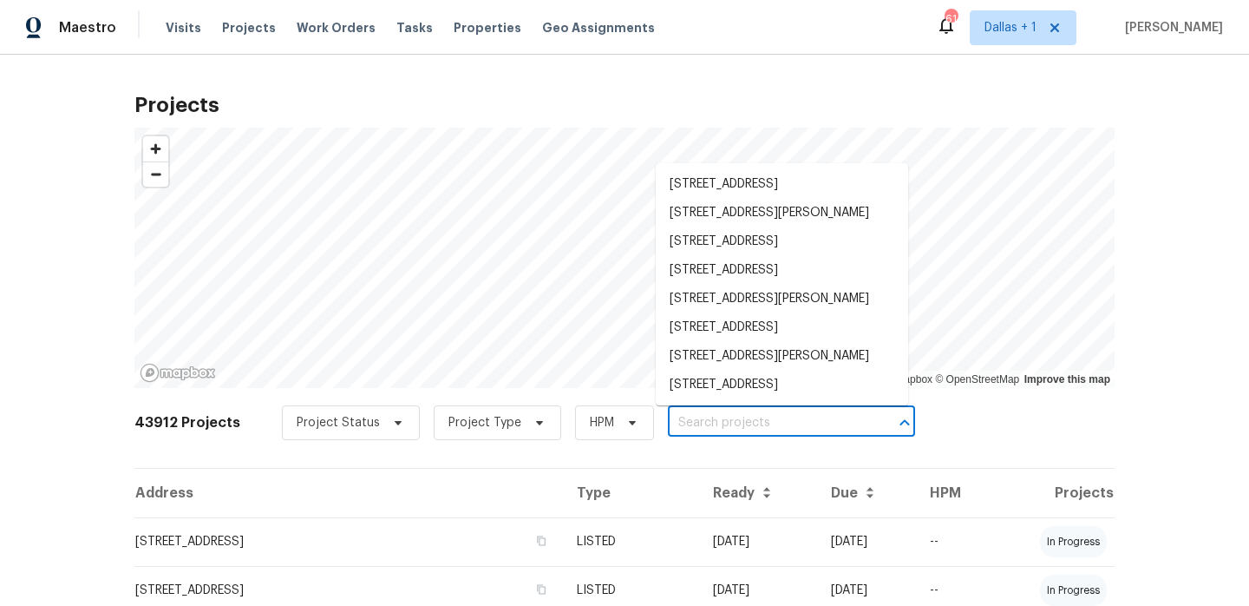
paste input "[STREET_ADDRESS][PERSON_NAME]"
type input "[STREET_ADDRESS][PERSON_NAME]"
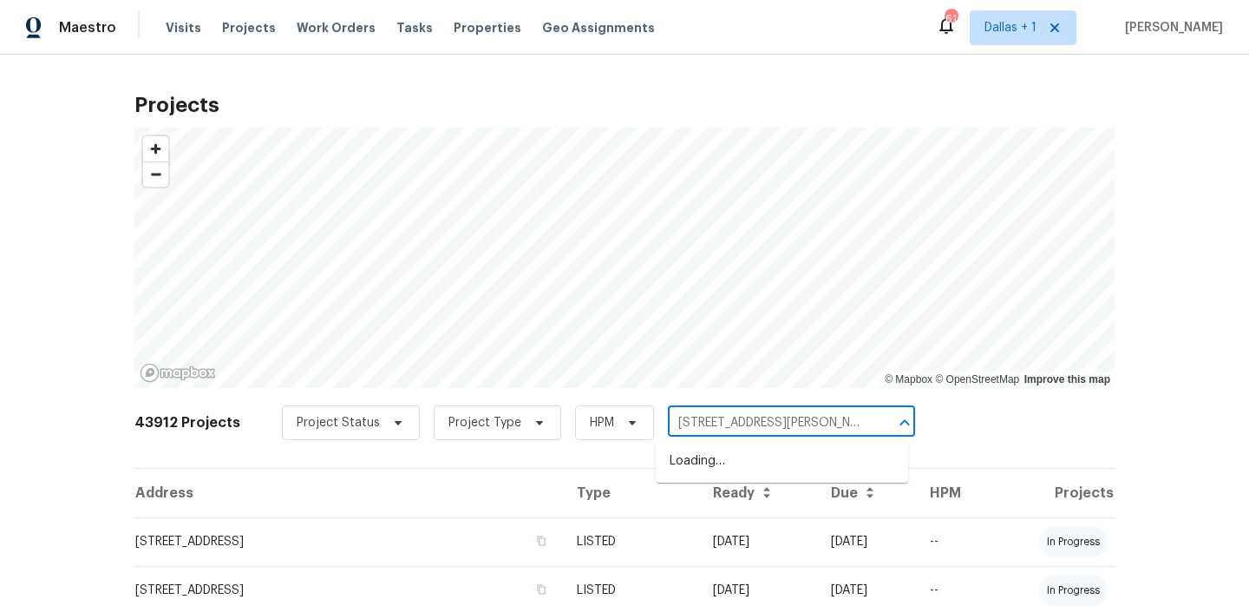
scroll to position [0, 90]
click at [721, 457] on li "[STREET_ADDRESS][PERSON_NAME]" at bounding box center [782, 461] width 252 height 29
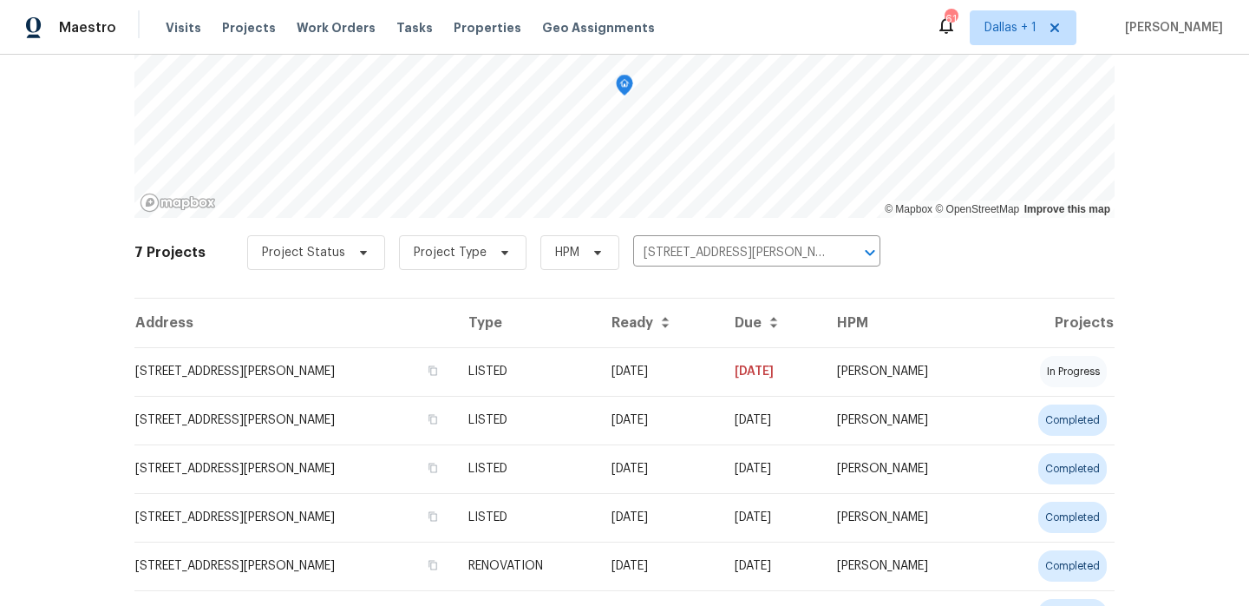
scroll to position [174, 0]
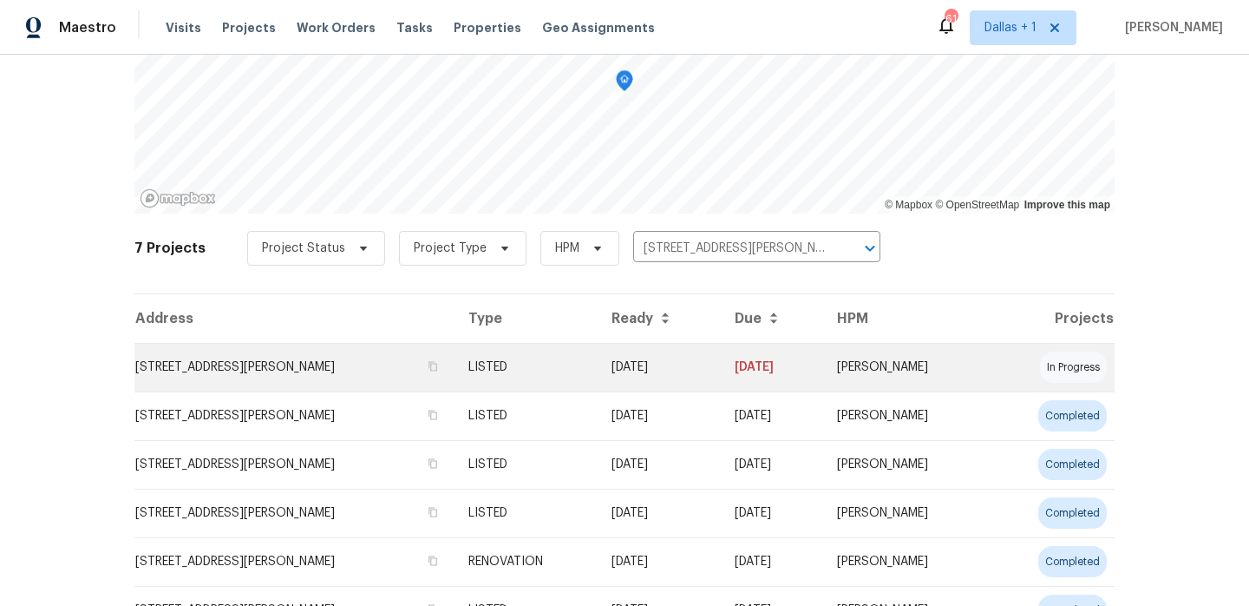
click at [597, 388] on td "LISTED" at bounding box center [526, 367] width 142 height 49
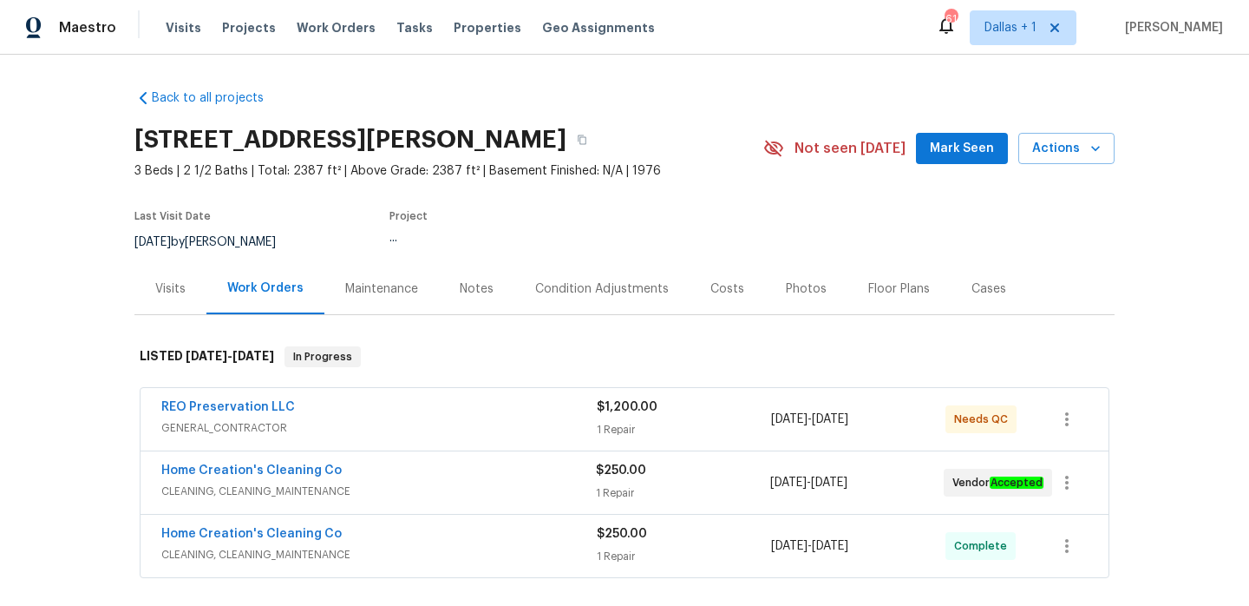
click at [179, 291] on div "Visits" at bounding box center [170, 288] width 30 height 17
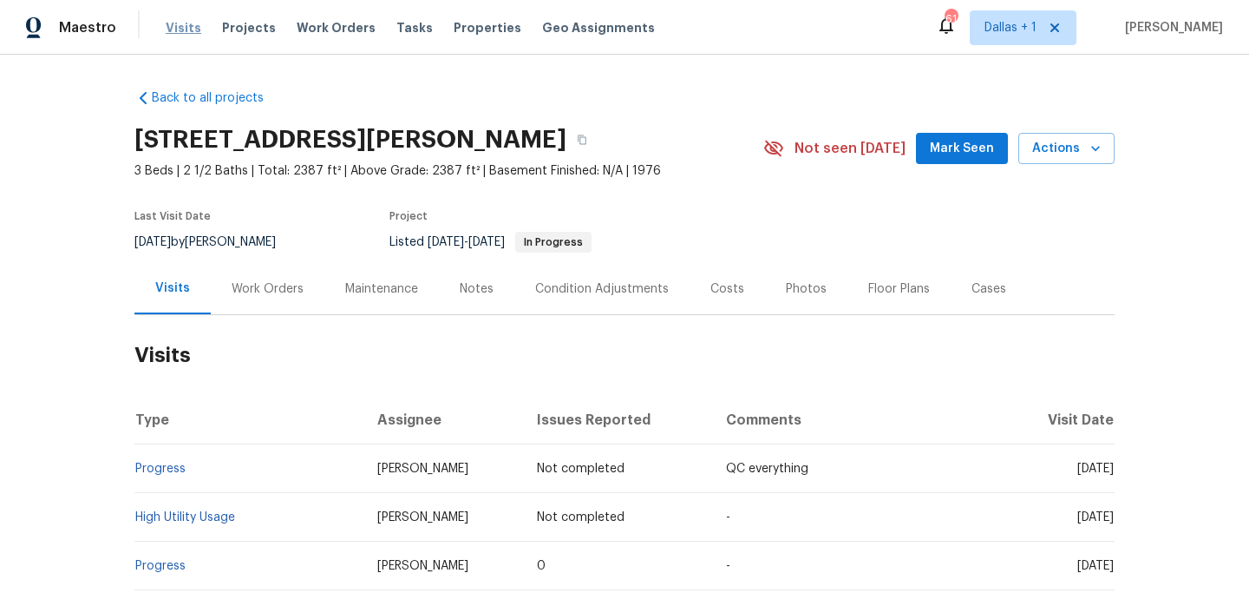
click at [180, 29] on span "Visits" at bounding box center [184, 27] width 36 height 17
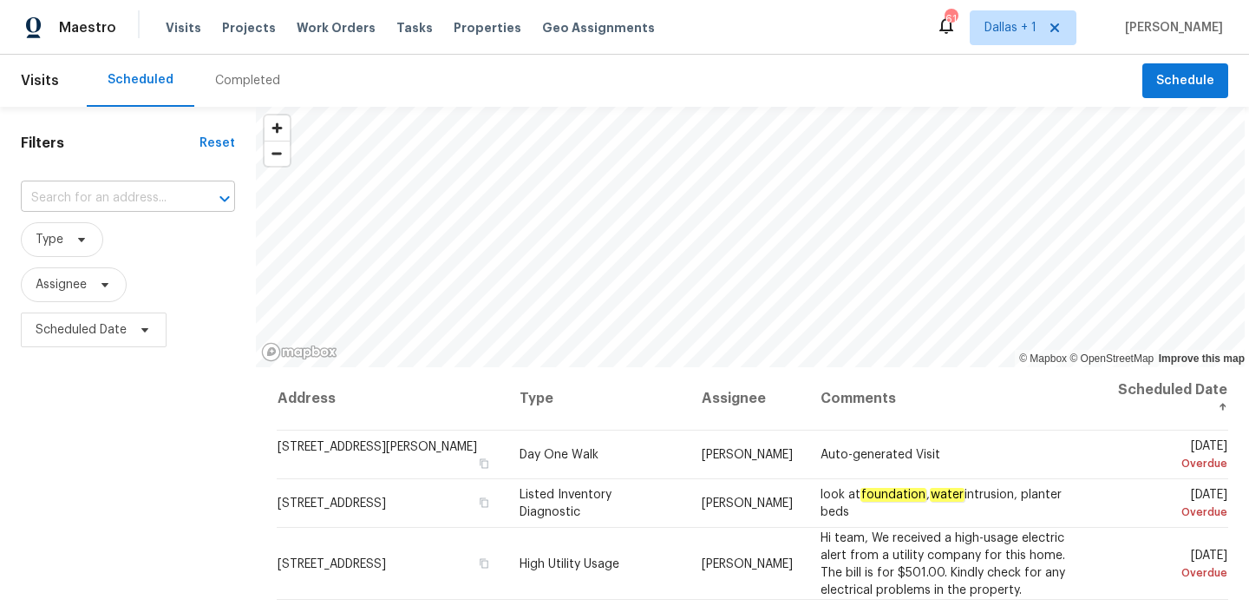
click at [126, 192] on input "text" at bounding box center [104, 198] width 166 height 27
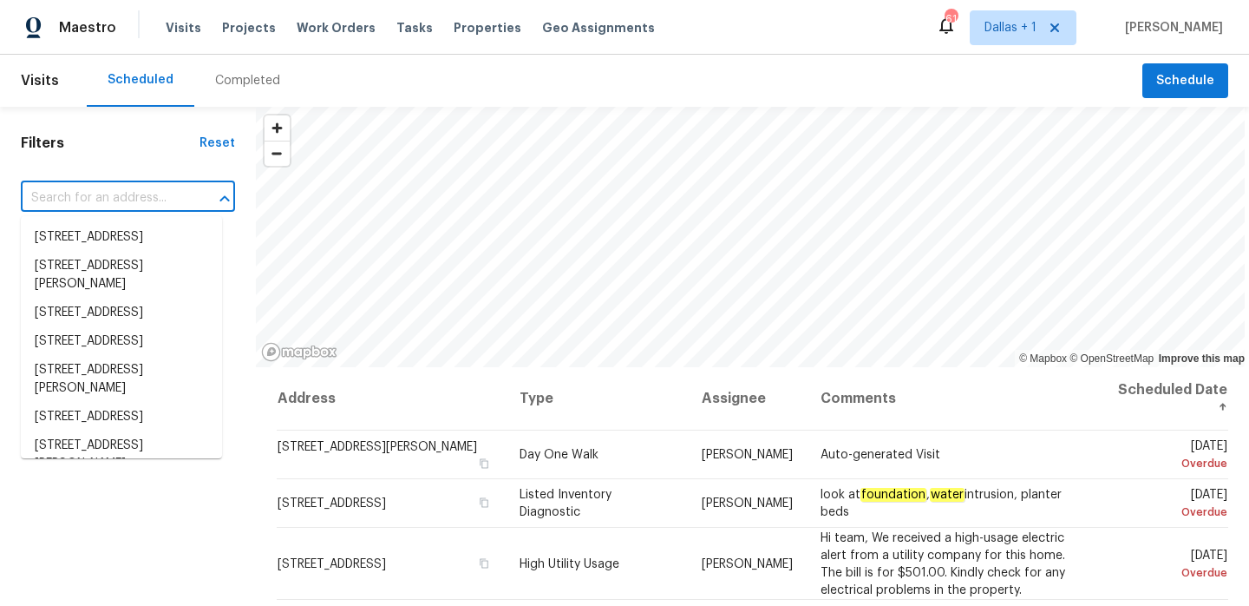
paste input "[STREET_ADDRESS][PERSON_NAME]"
type input "[STREET_ADDRESS][PERSON_NAME]"
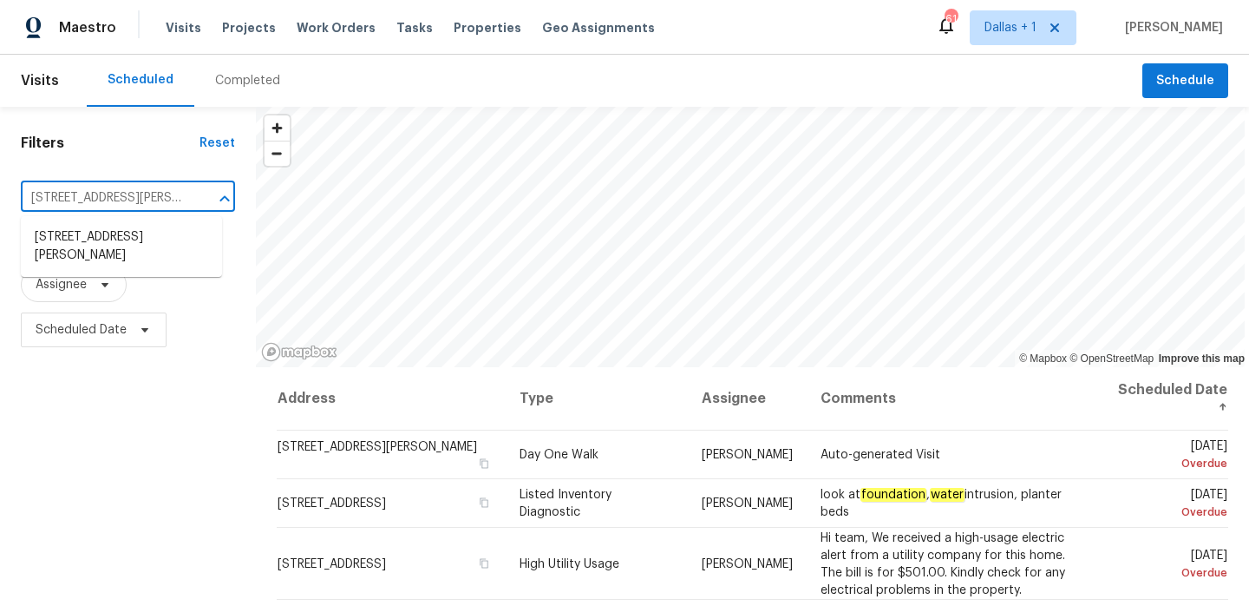
scroll to position [0, 141]
click at [133, 244] on li "[STREET_ADDRESS][PERSON_NAME]" at bounding box center [121, 246] width 201 height 47
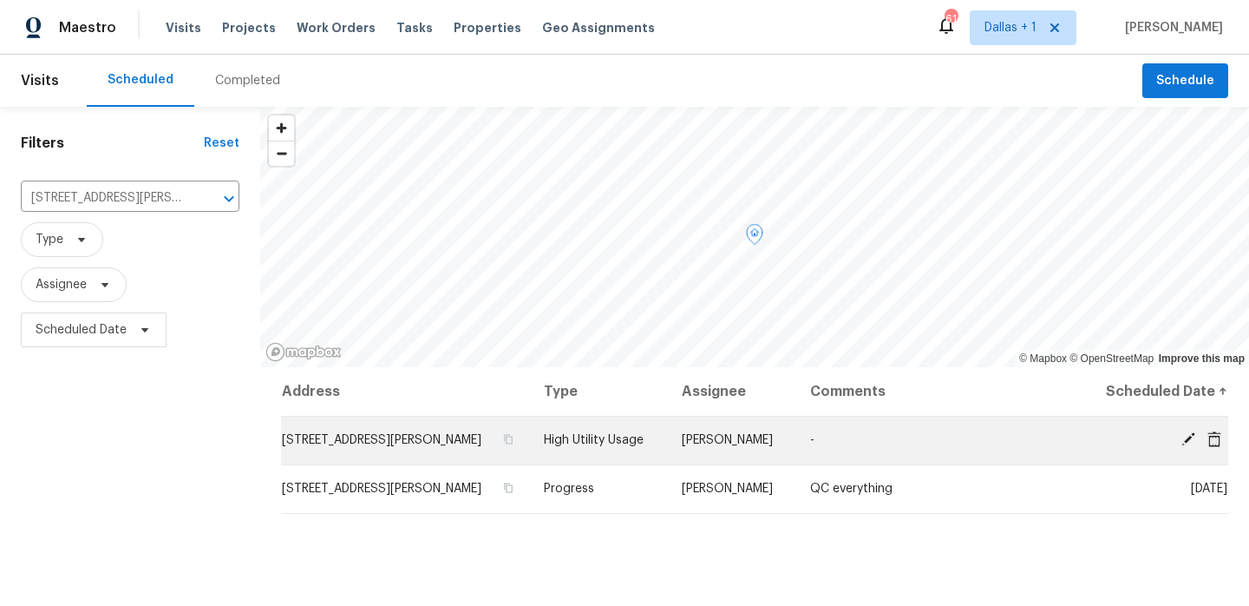
click at [1188, 442] on icon at bounding box center [1189, 439] width 16 height 16
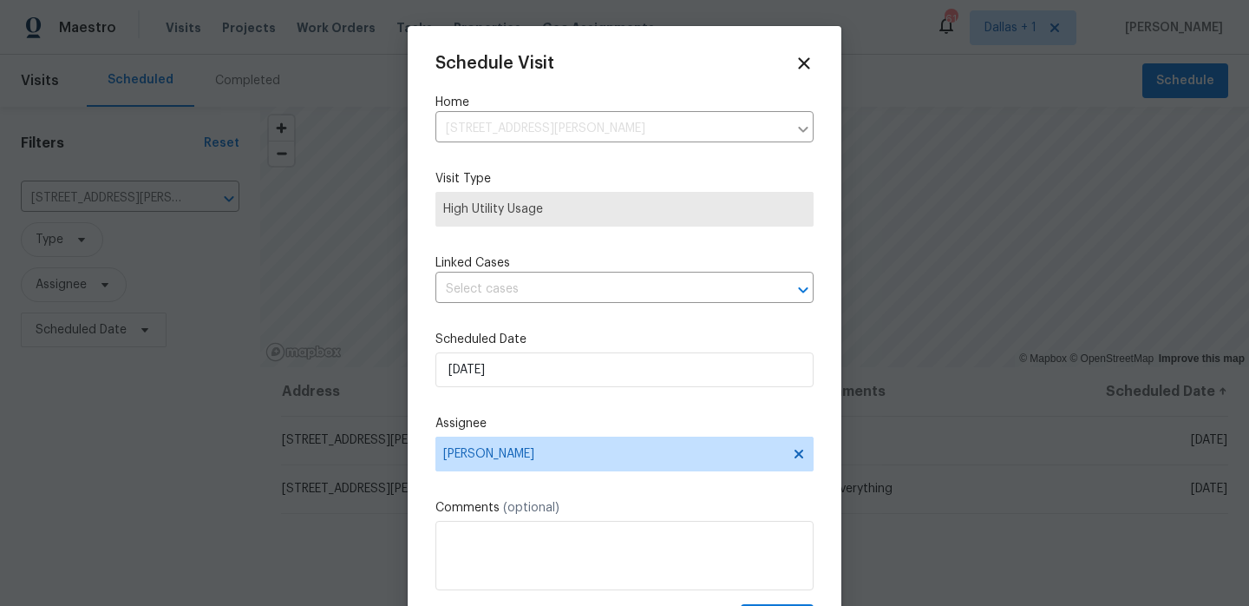
scroll to position [31, 0]
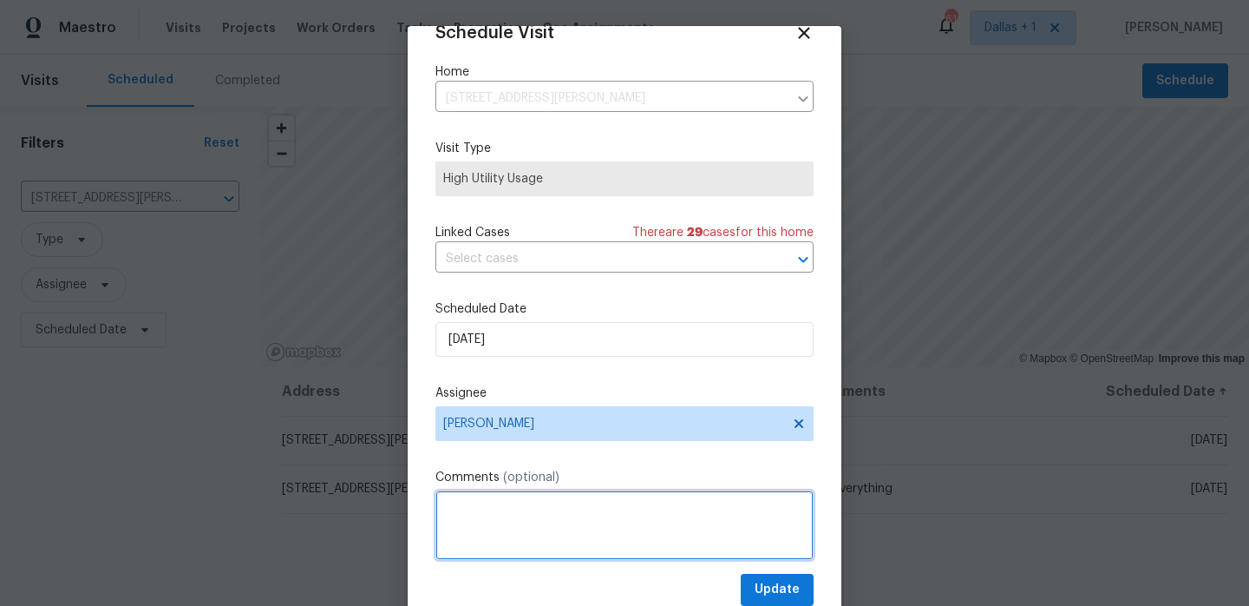
click at [608, 520] on textarea at bounding box center [624, 524] width 378 height 69
paste textarea "Hi team, we received a high usage of Water bill from a utility company for this…"
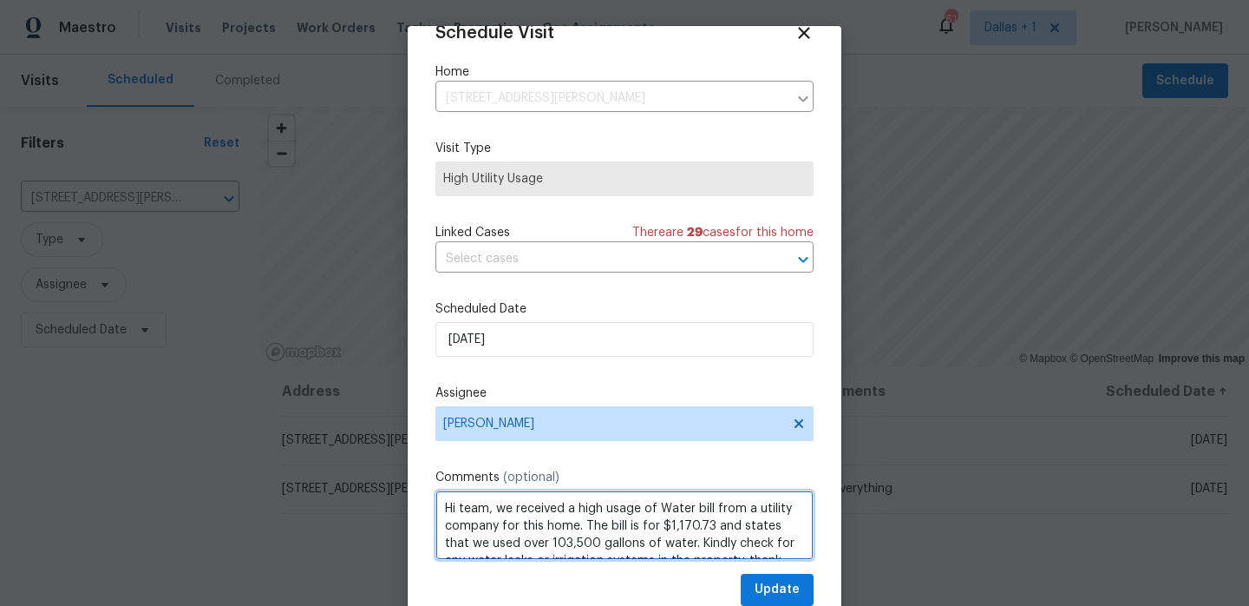
scroll to position [2, 0]
click at [0, 0] on span "water" at bounding box center [0, 0] width 0 height 0
click at [0, 0] on div "We" at bounding box center [0, 0] width 0 height 0
type textarea "Hi team, We received a high usage water bill from a utility company for this ho…"
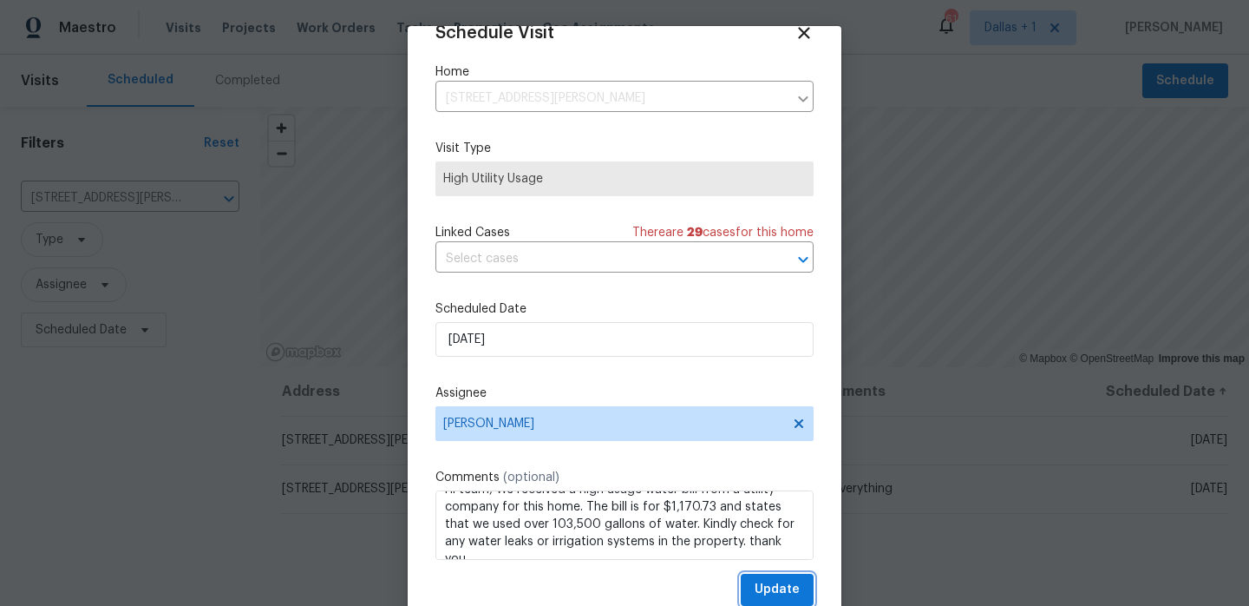
click at [773, 584] on span "Update" at bounding box center [777, 590] width 45 height 22
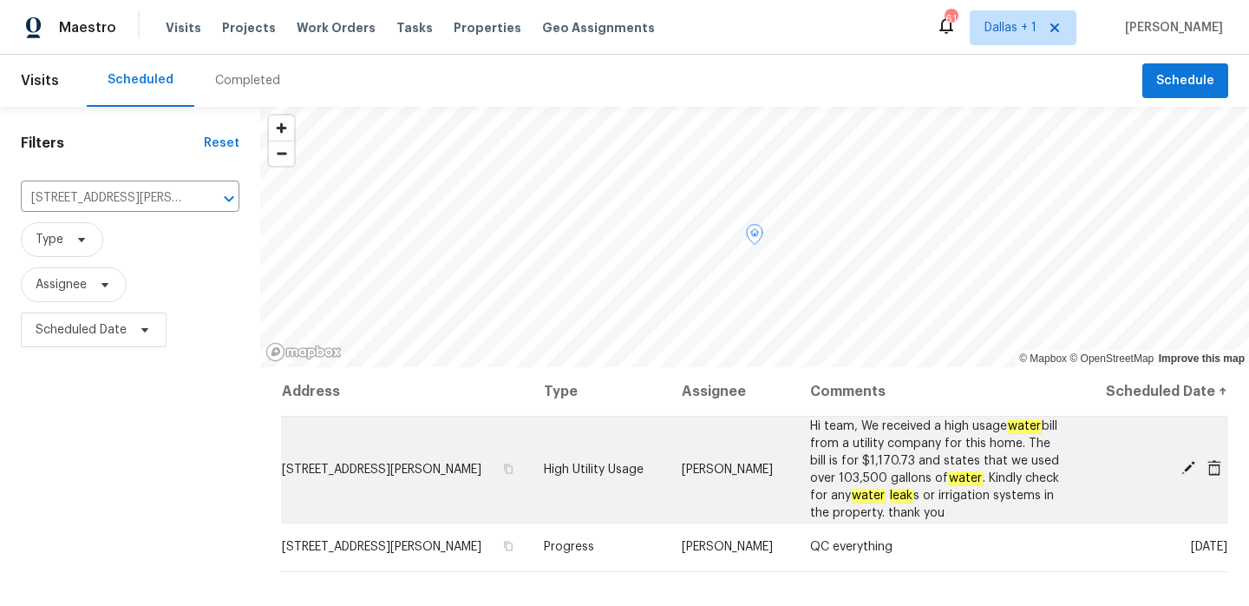
click at [457, 463] on span "[STREET_ADDRESS][PERSON_NAME]" at bounding box center [382, 469] width 200 height 12
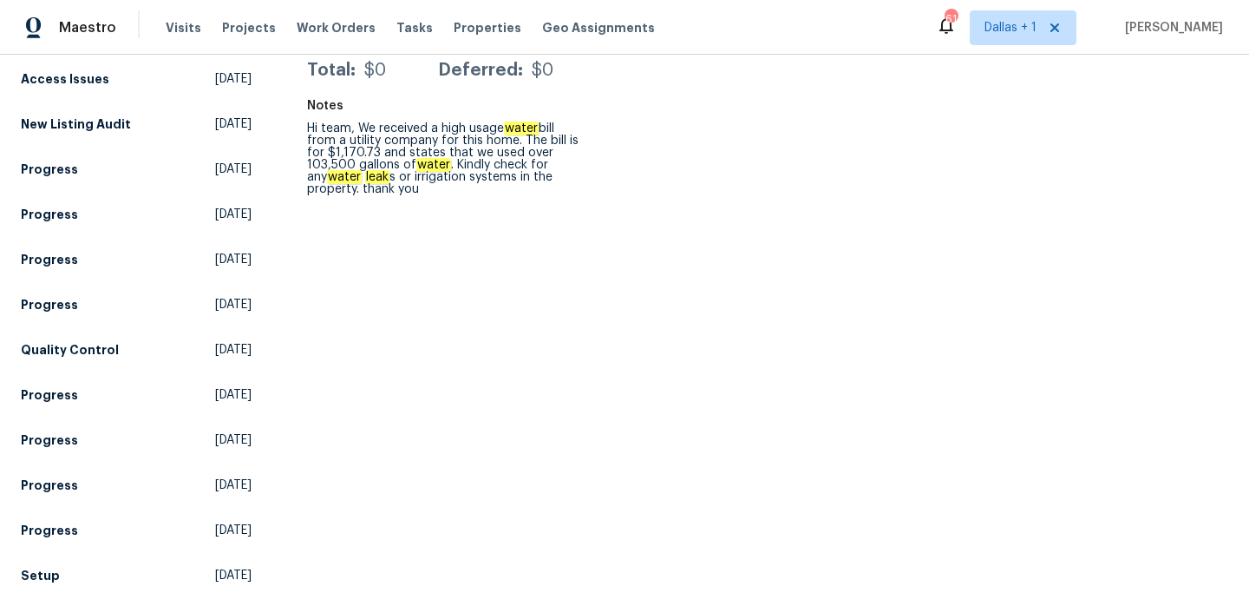
scroll to position [299, 0]
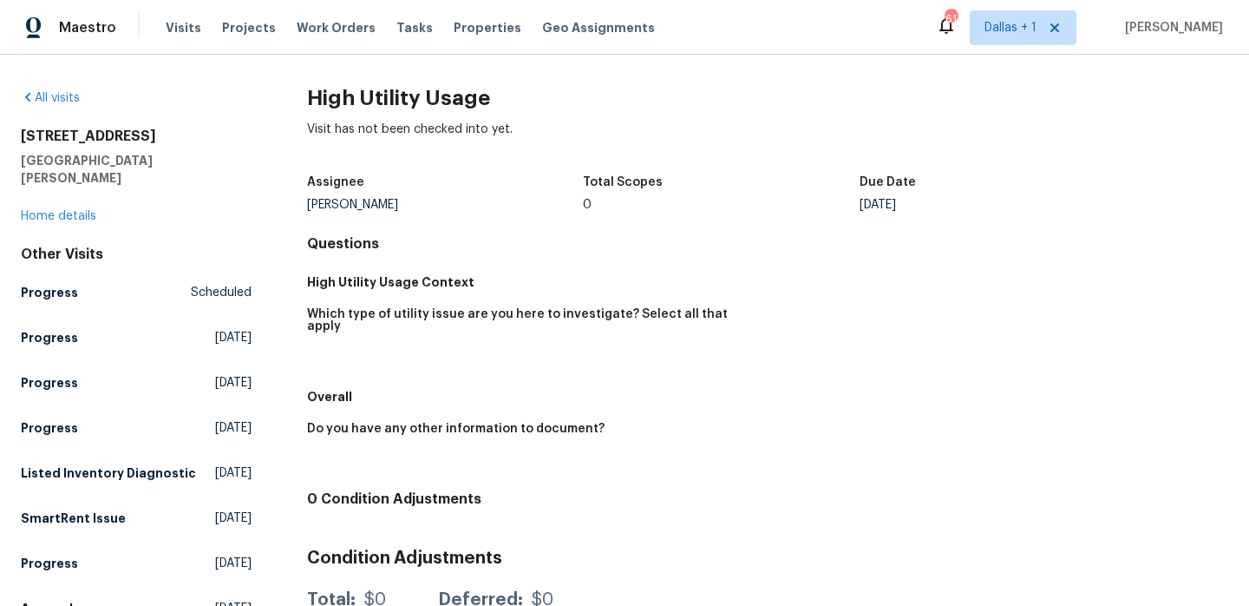
drag, startPoint x: 180, startPoint y: 133, endPoint x: 18, endPoint y: 139, distance: 161.5
click at [18, 139] on div "All visits 2738 Cumberland Lndg Saint Charles, MO 63303 Home details Other Visi…" at bounding box center [624, 330] width 1249 height 551
copy h2 "2738 Cumberland Lndg"
